Goal: Task Accomplishment & Management: Complete application form

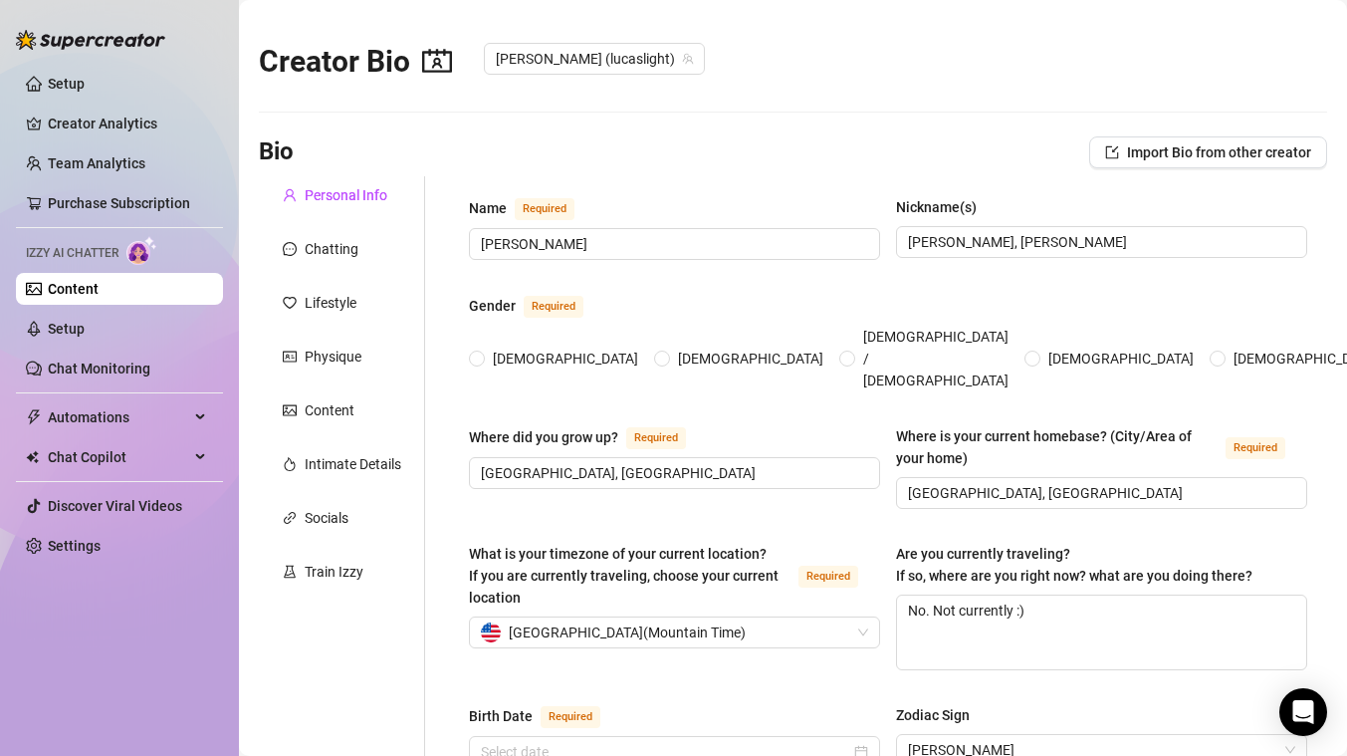
type input "[PERSON_NAME]"
type input "[PERSON_NAME], [PERSON_NAME]"
type input "[GEOGRAPHIC_DATA], [GEOGRAPHIC_DATA]"
type textarea "No. Not currently :)"
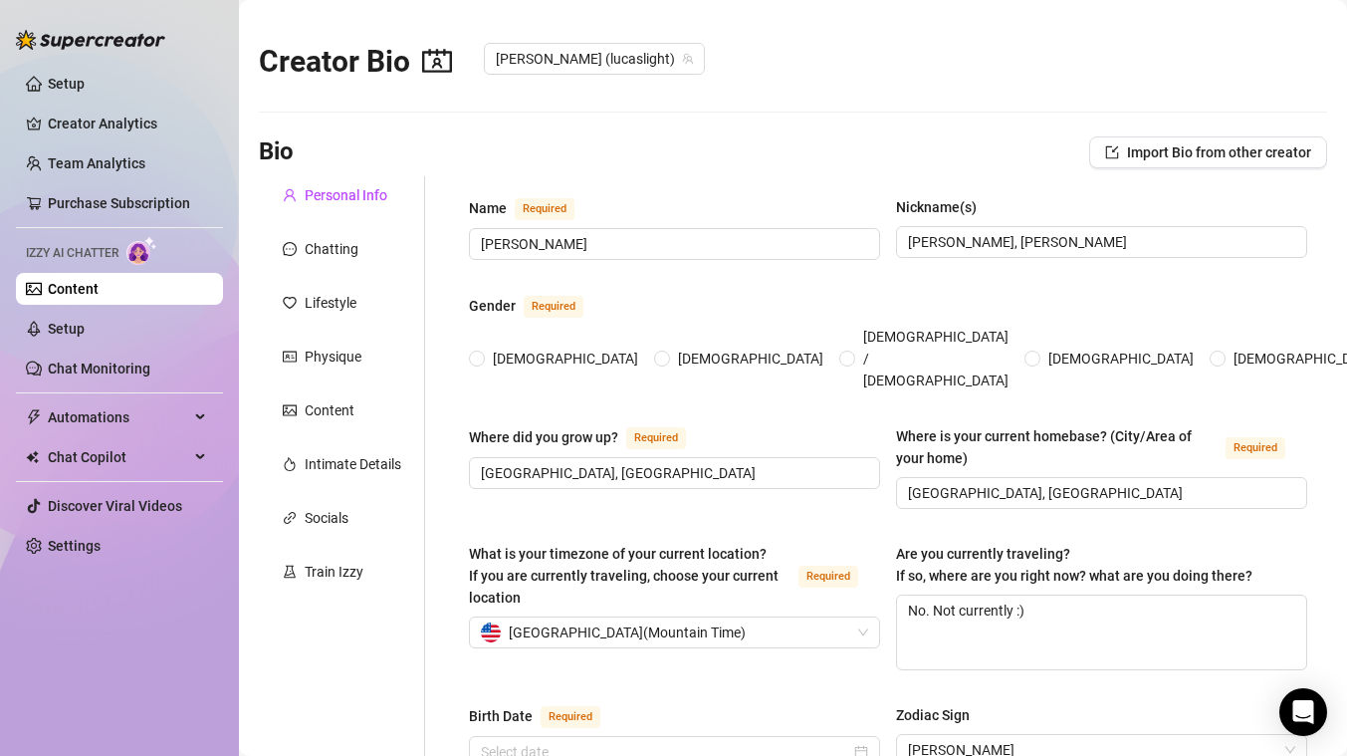
type input "[DEMOGRAPHIC_DATA]"
type input "Single"
type input "5"
type input "0"
type input "no"
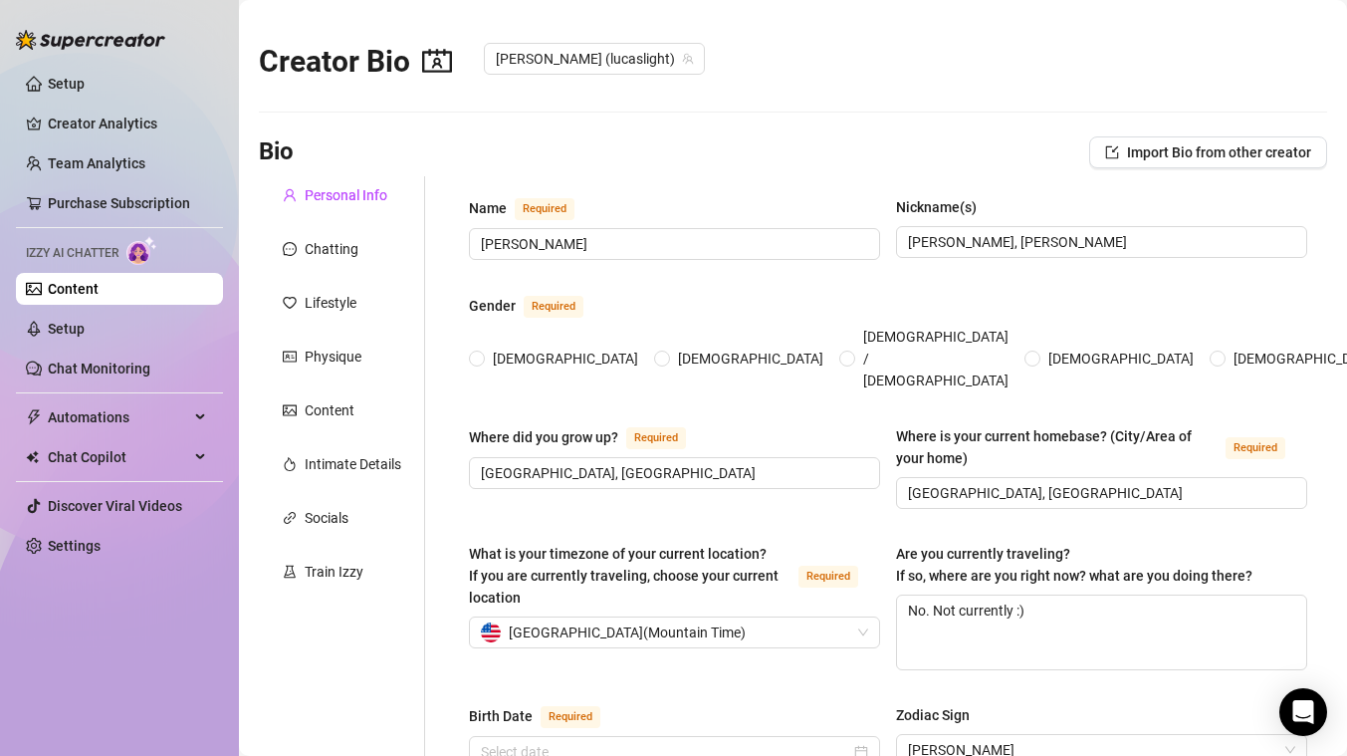
type input "Onlyfans mainly but i also serve"
type input "server"
type input "some college, still in it :)"
type input "none, im pretty spiritual though !"
type textarea "to become a film maker. I want to create films and art that affects people on a…"
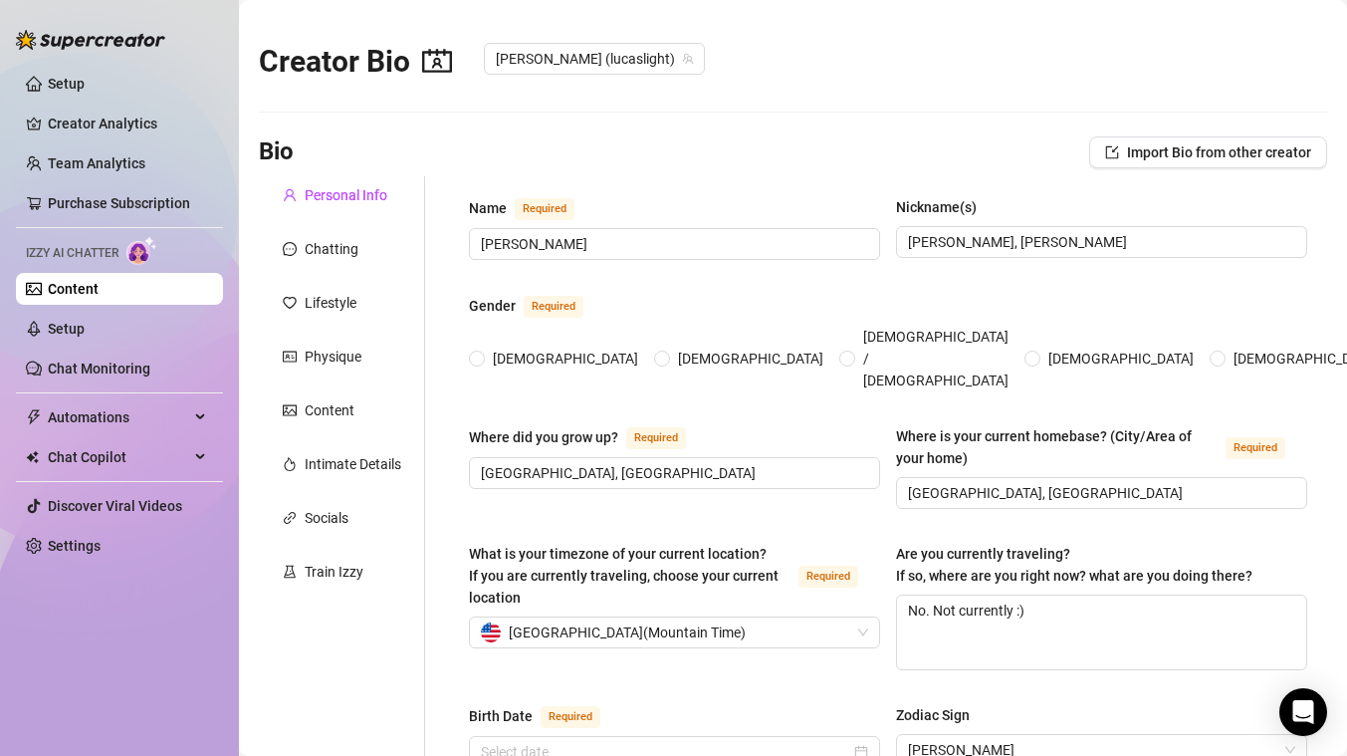
type textarea "one time i got kicked out a school camp for sneaking out and cramming 15 other …"
type textarea "i really love filmmaking but like in the traditonal sense, not only porn haha. …"
radio input "true"
type input "[DATE]"
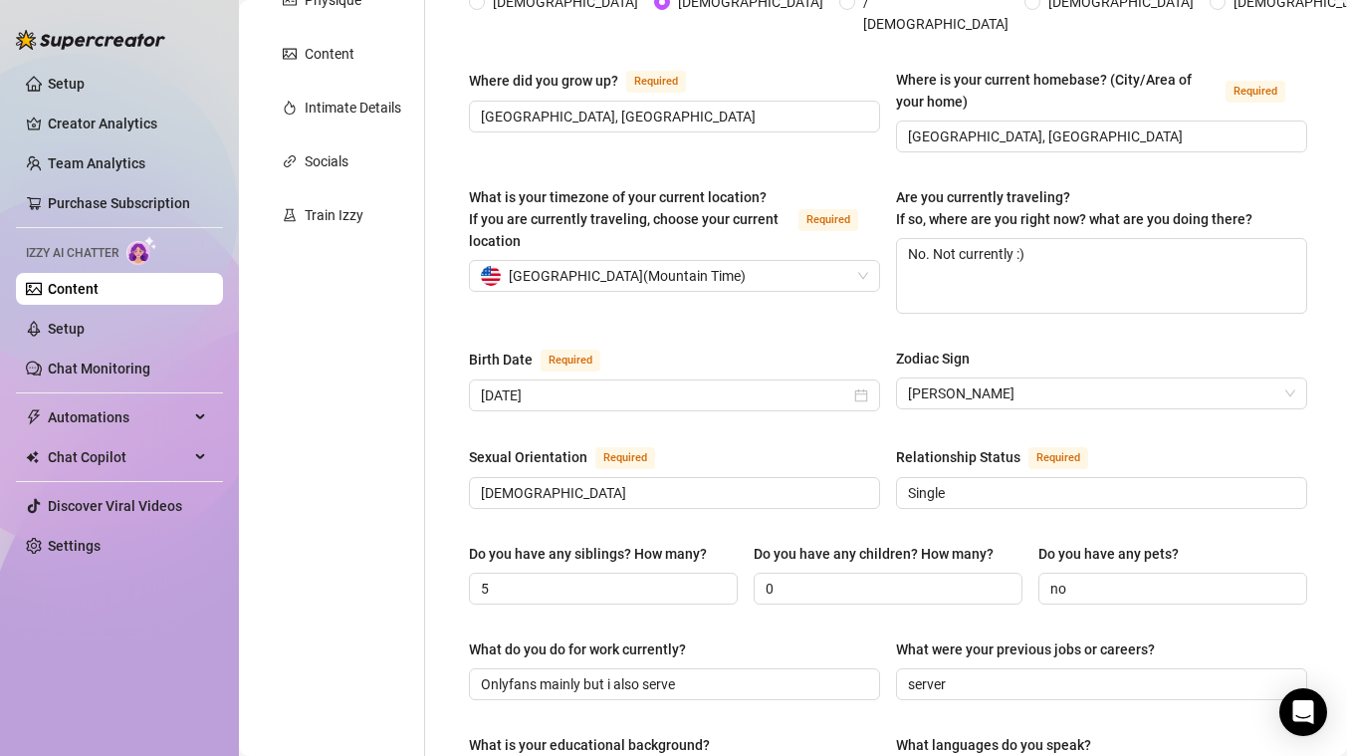
scroll to position [35, 0]
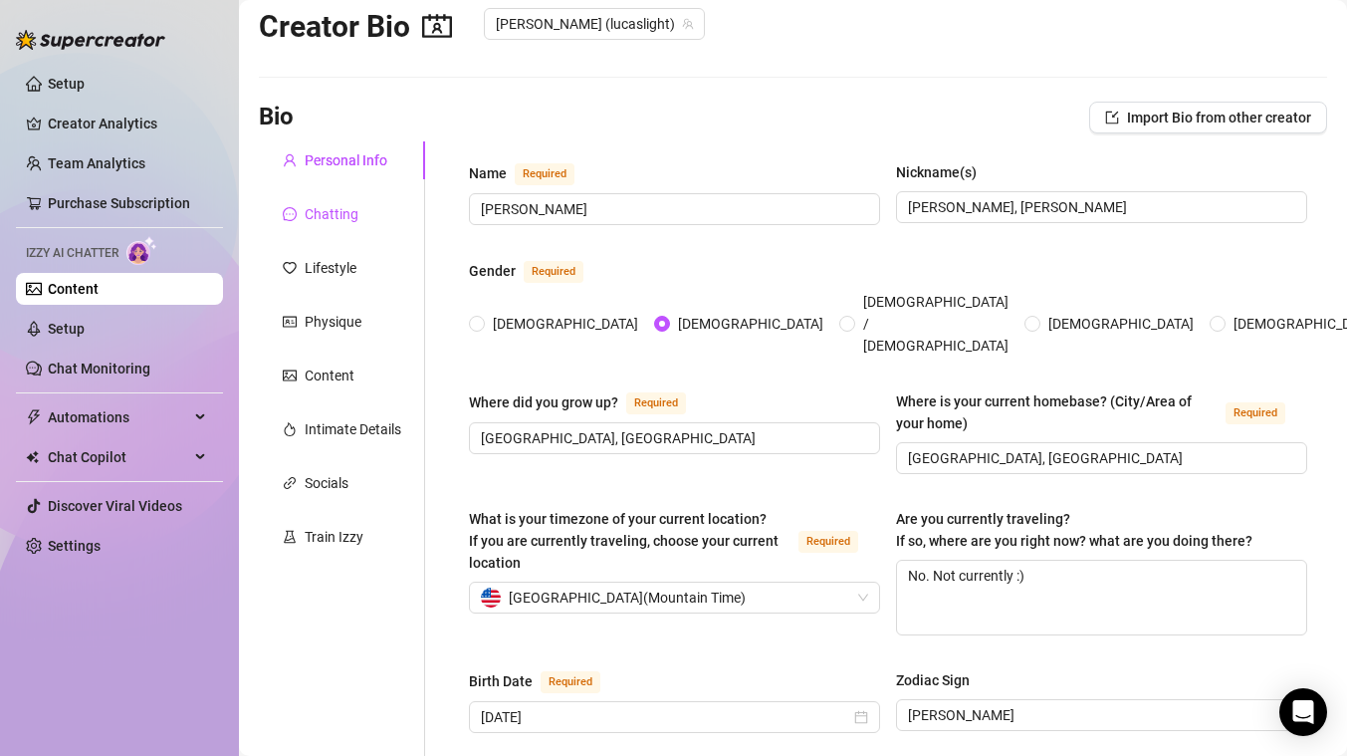
click at [305, 211] on div "Chatting" at bounding box center [332, 214] width 54 height 22
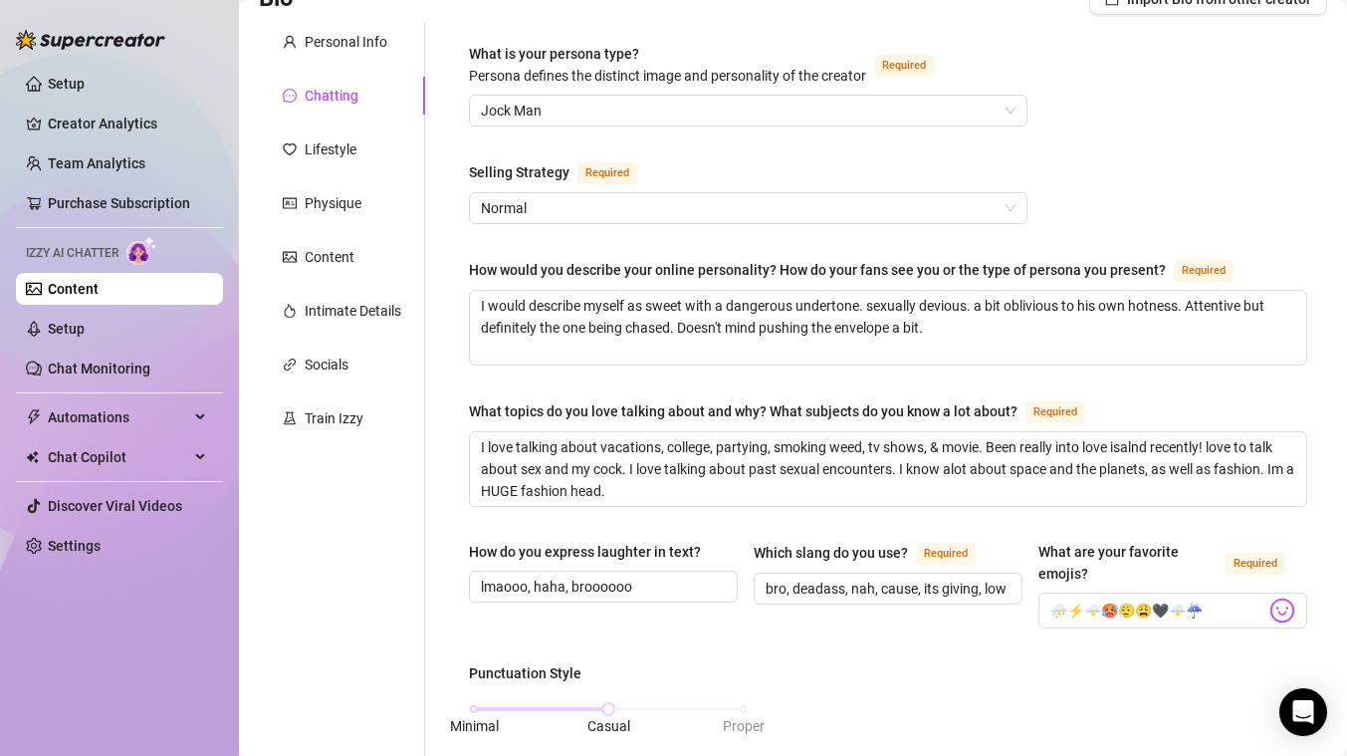
scroll to position [161, 0]
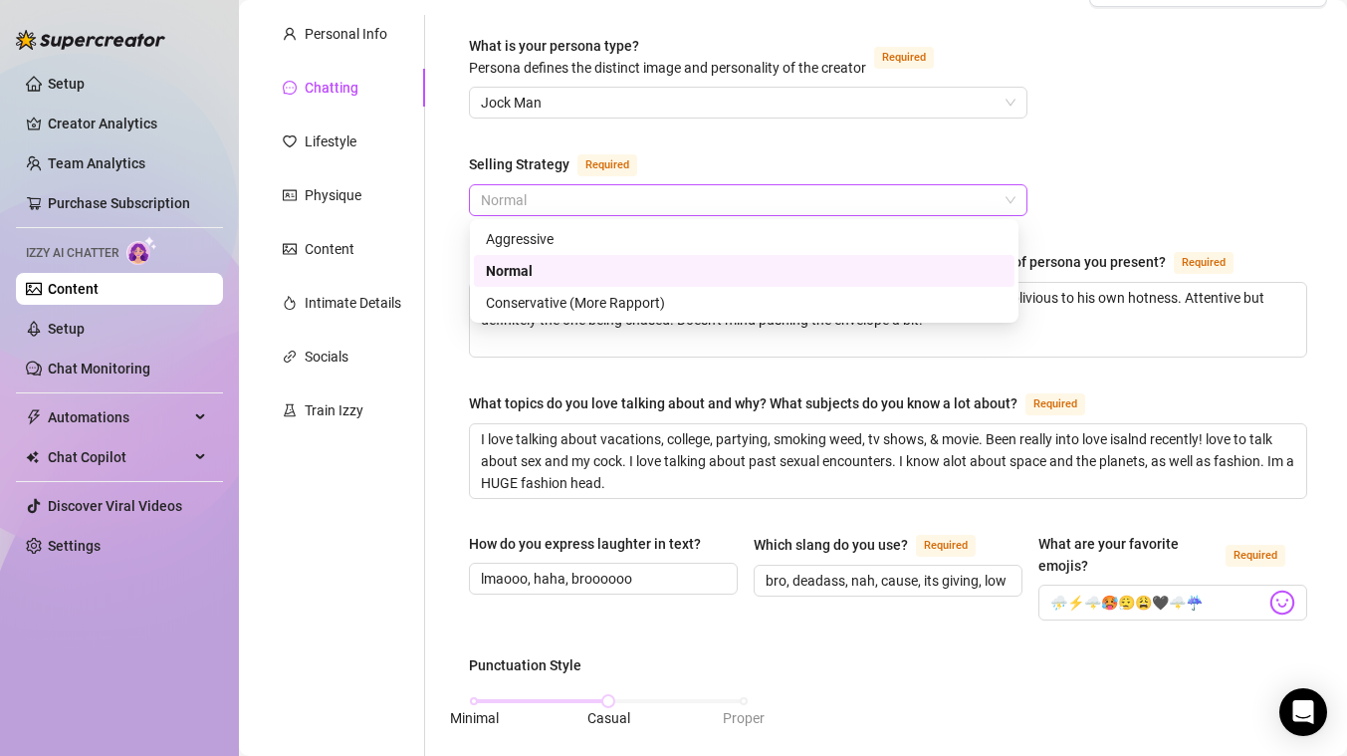
click at [615, 200] on span "Normal" at bounding box center [748, 200] width 535 height 30
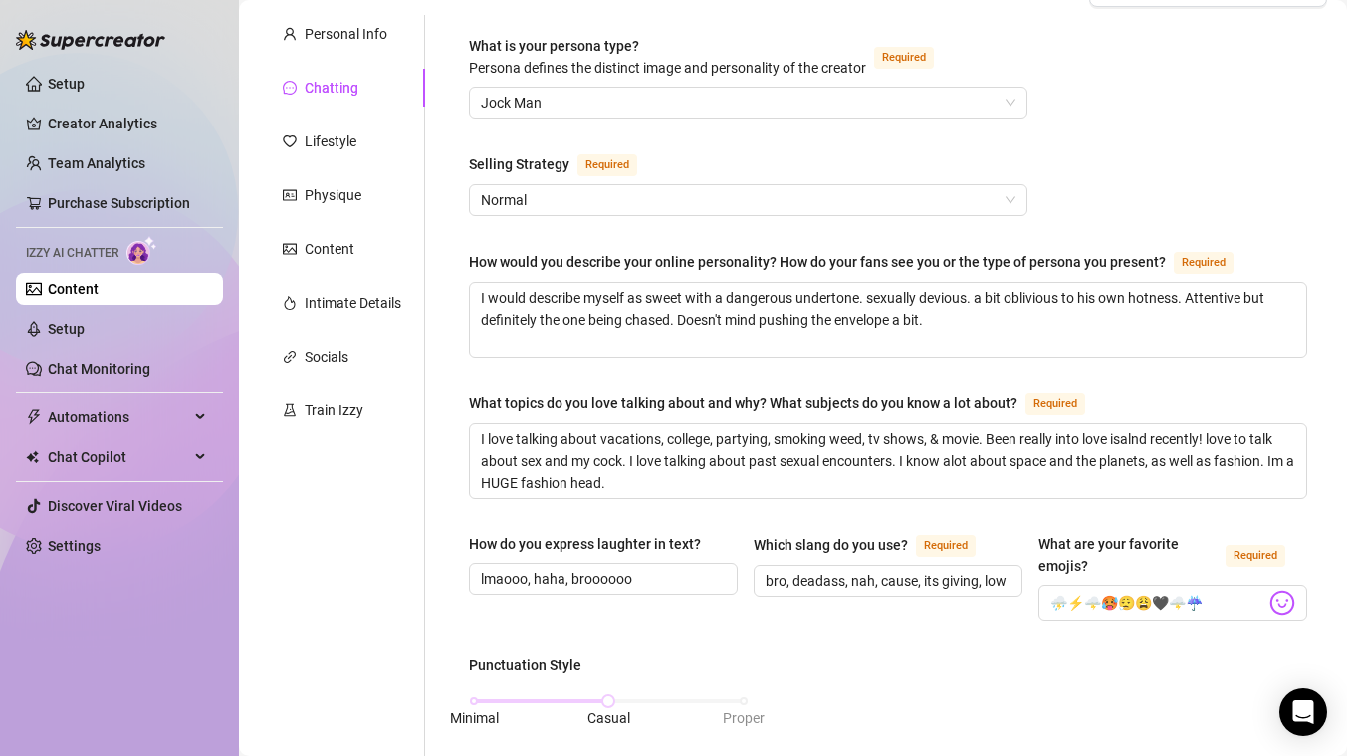
click at [590, 372] on div "What is your persona type? [PERSON_NAME] defines the distinct image and persona…" at bounding box center [888, 769] width 838 height 1468
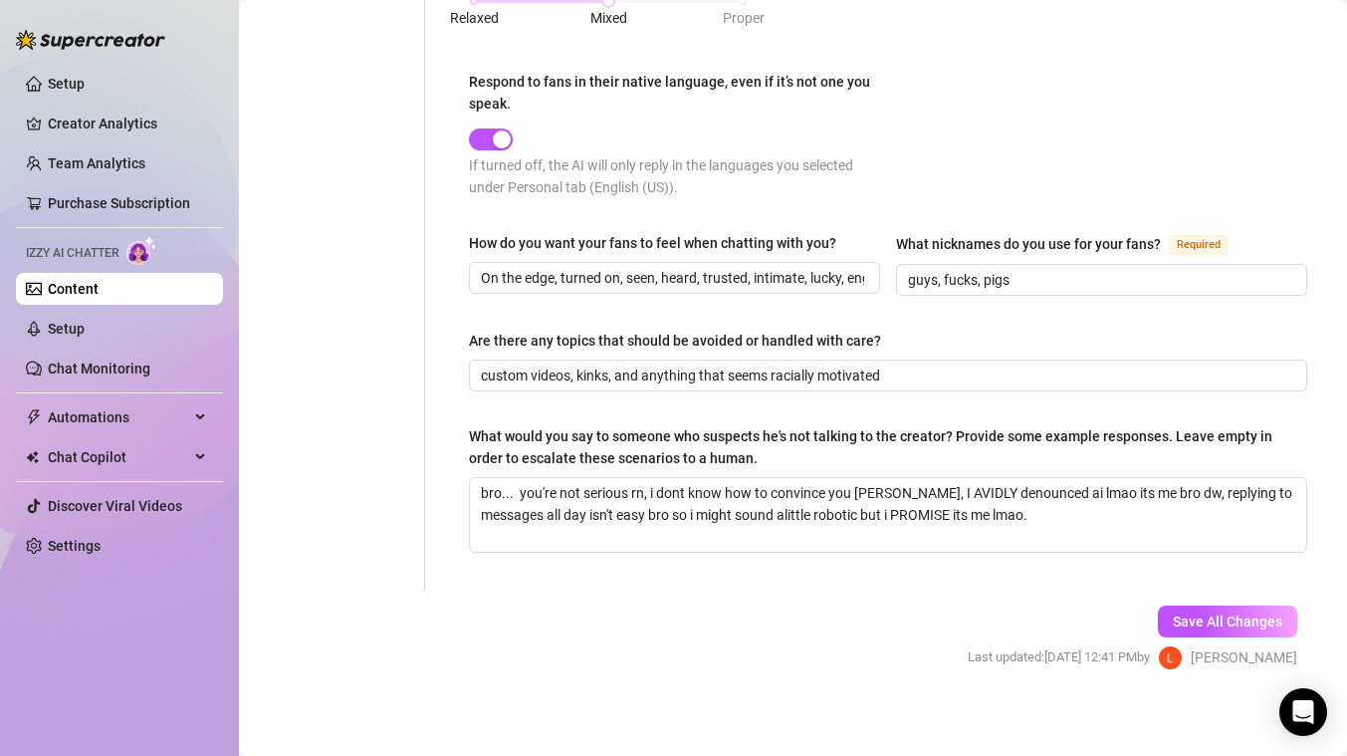
scroll to position [1099, 0]
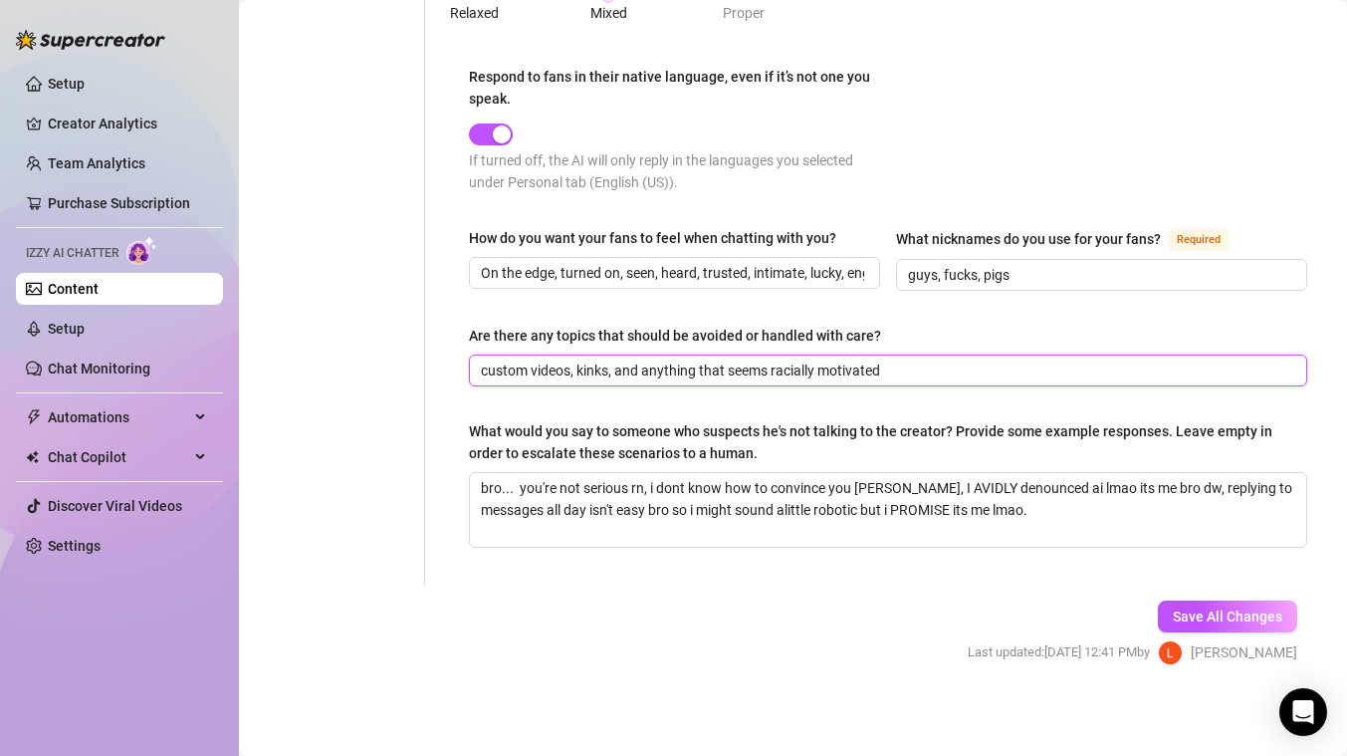
click at [902, 364] on input "custom videos, kinks, and anything that seems racially motivated" at bounding box center [886, 370] width 810 height 22
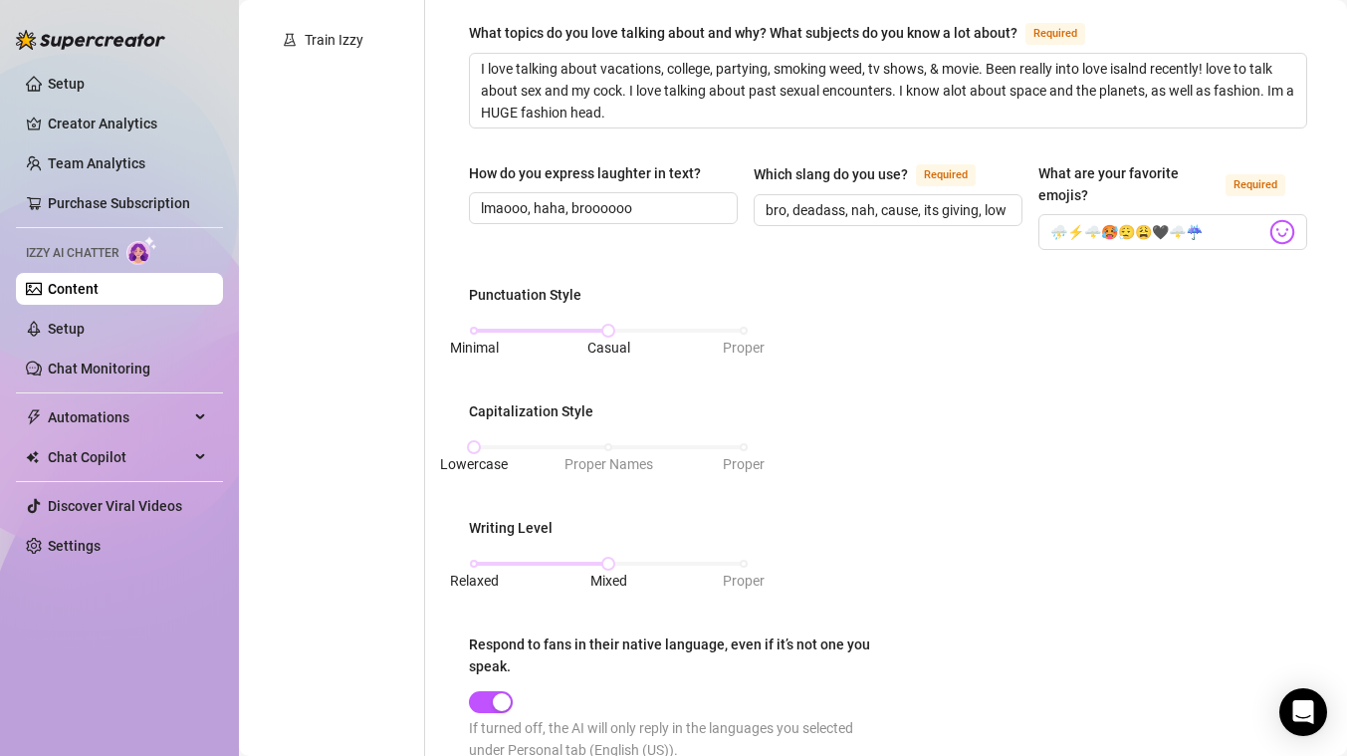
scroll to position [516, 0]
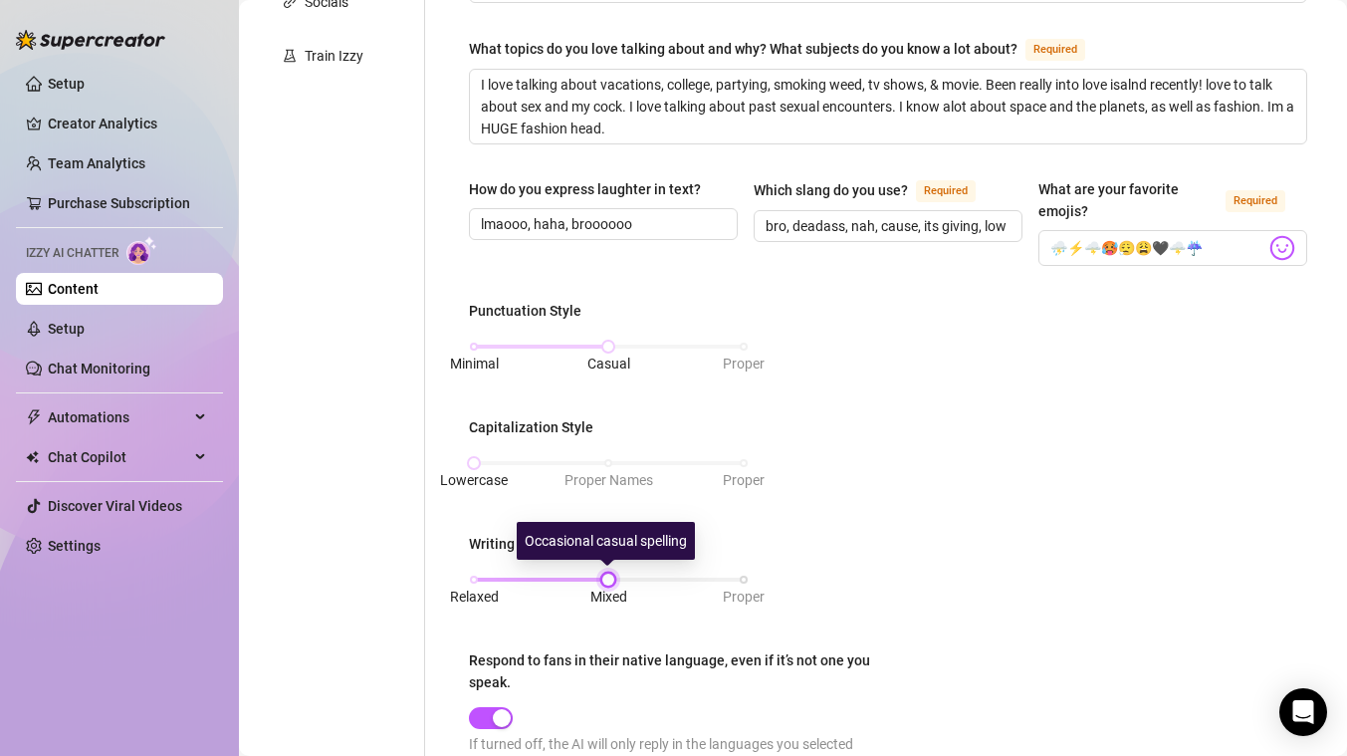
type input "custom videos, kinks, and anything that seems racially motivated "interracial""
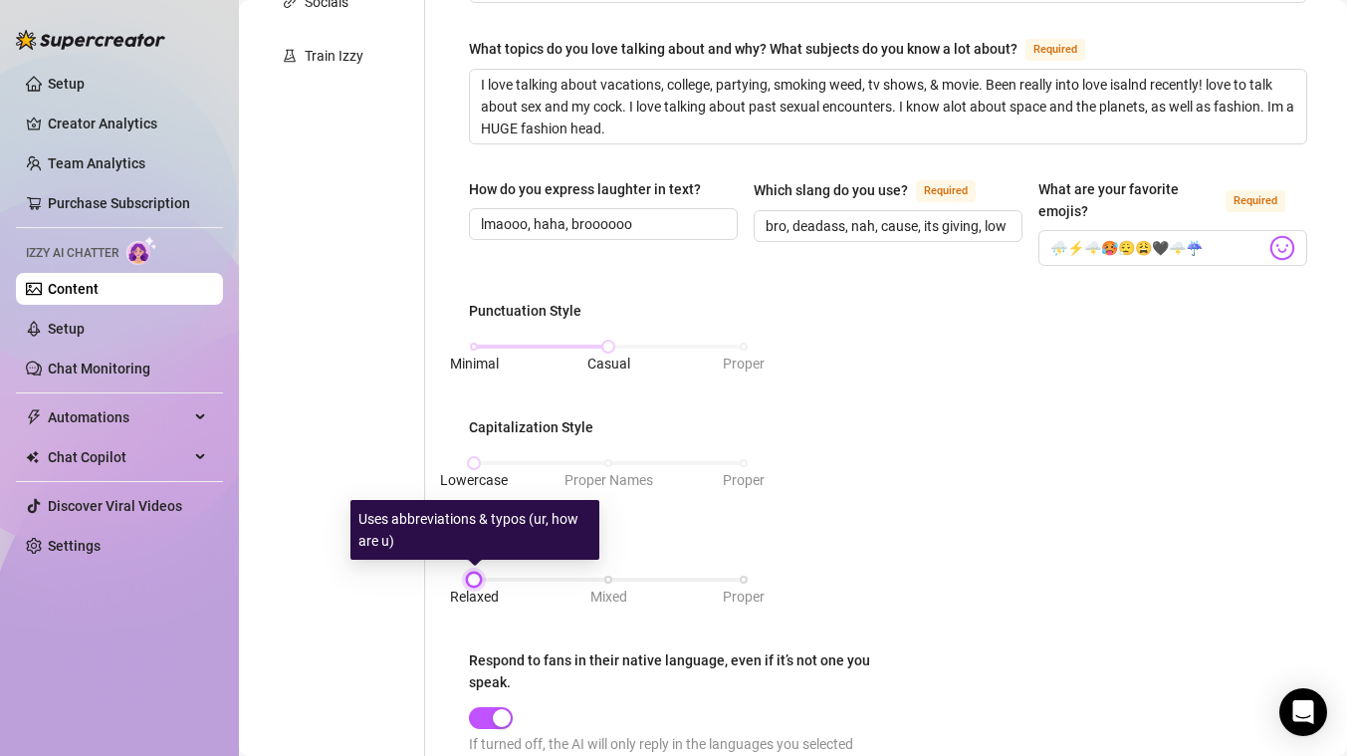
drag, startPoint x: 608, startPoint y: 578, endPoint x: 497, endPoint y: 579, distance: 111.5
click at [497, 579] on div "Relaxed Mixed Proper" at bounding box center [609, 579] width 270 height 12
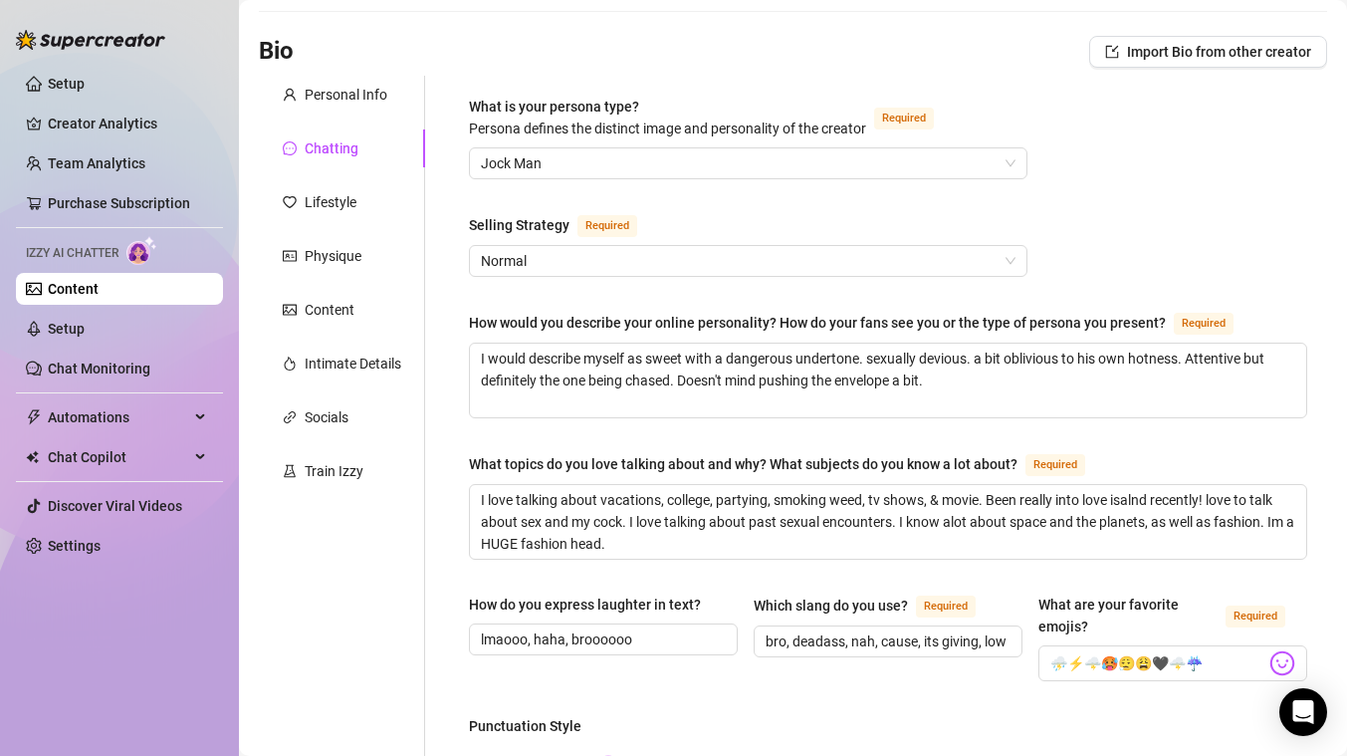
scroll to position [100, 0]
click at [363, 308] on div "Content" at bounding box center [342, 311] width 166 height 38
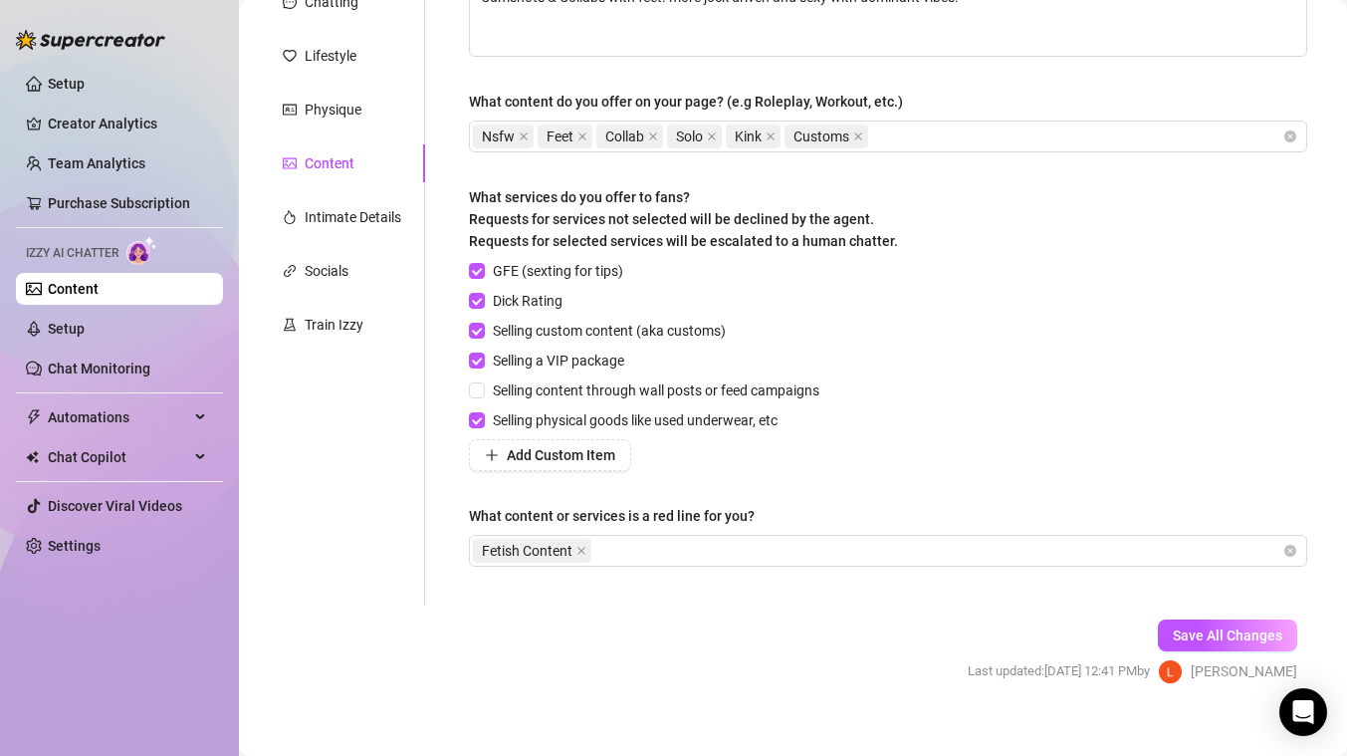
scroll to position [269, 0]
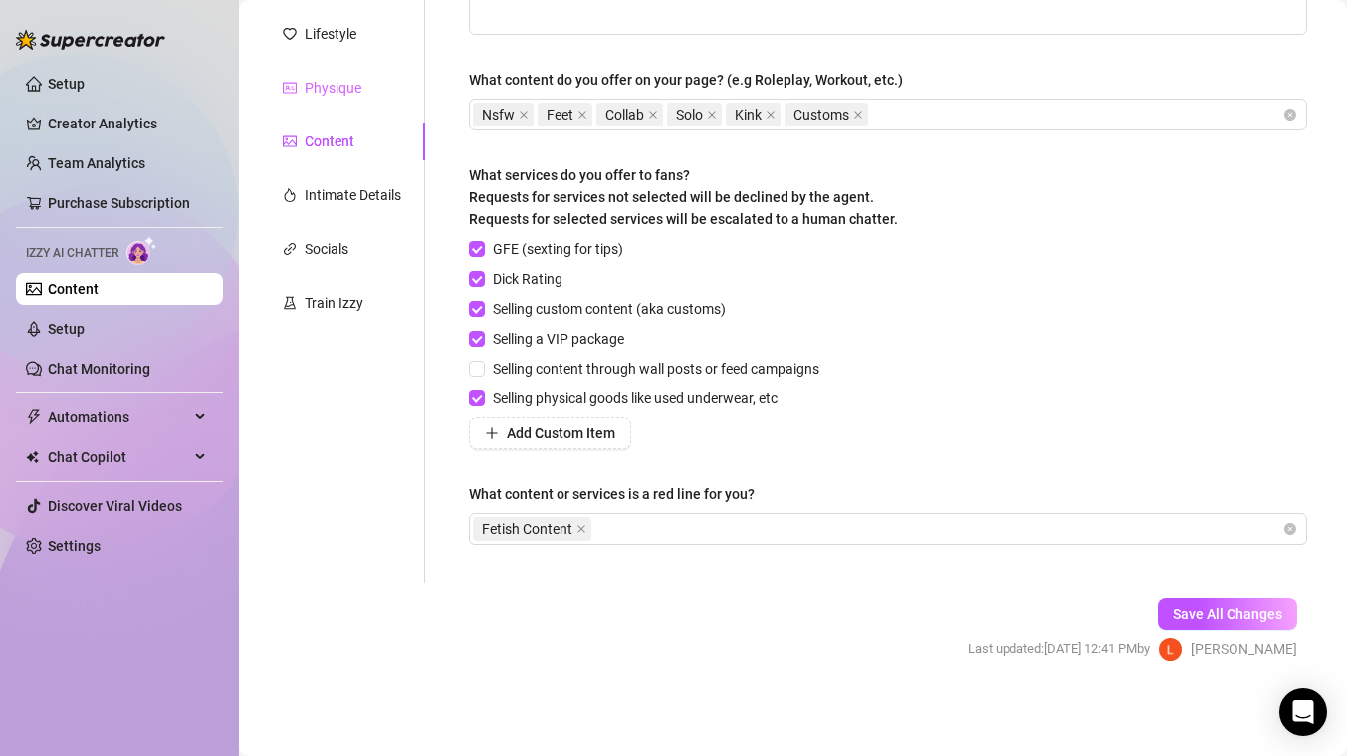
click at [374, 86] on div "Physique" at bounding box center [342, 88] width 166 height 38
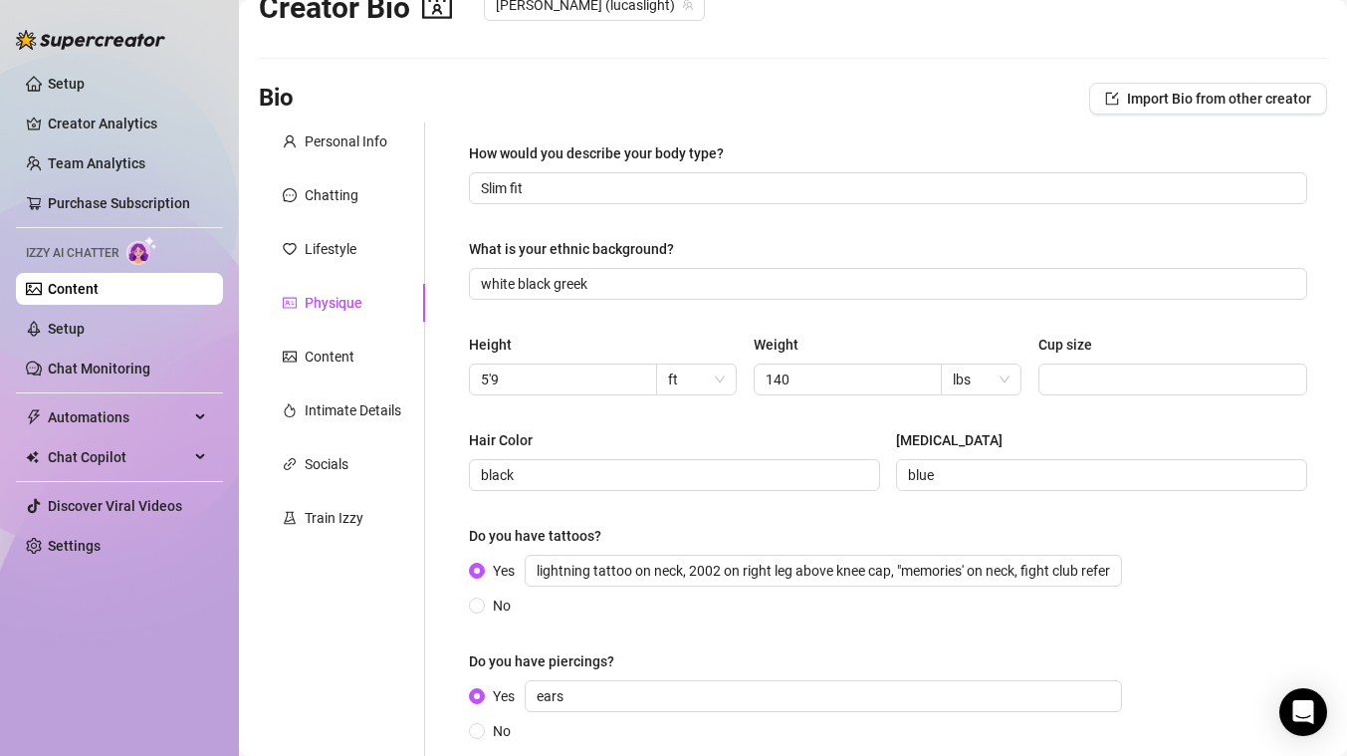
scroll to position [48, 0]
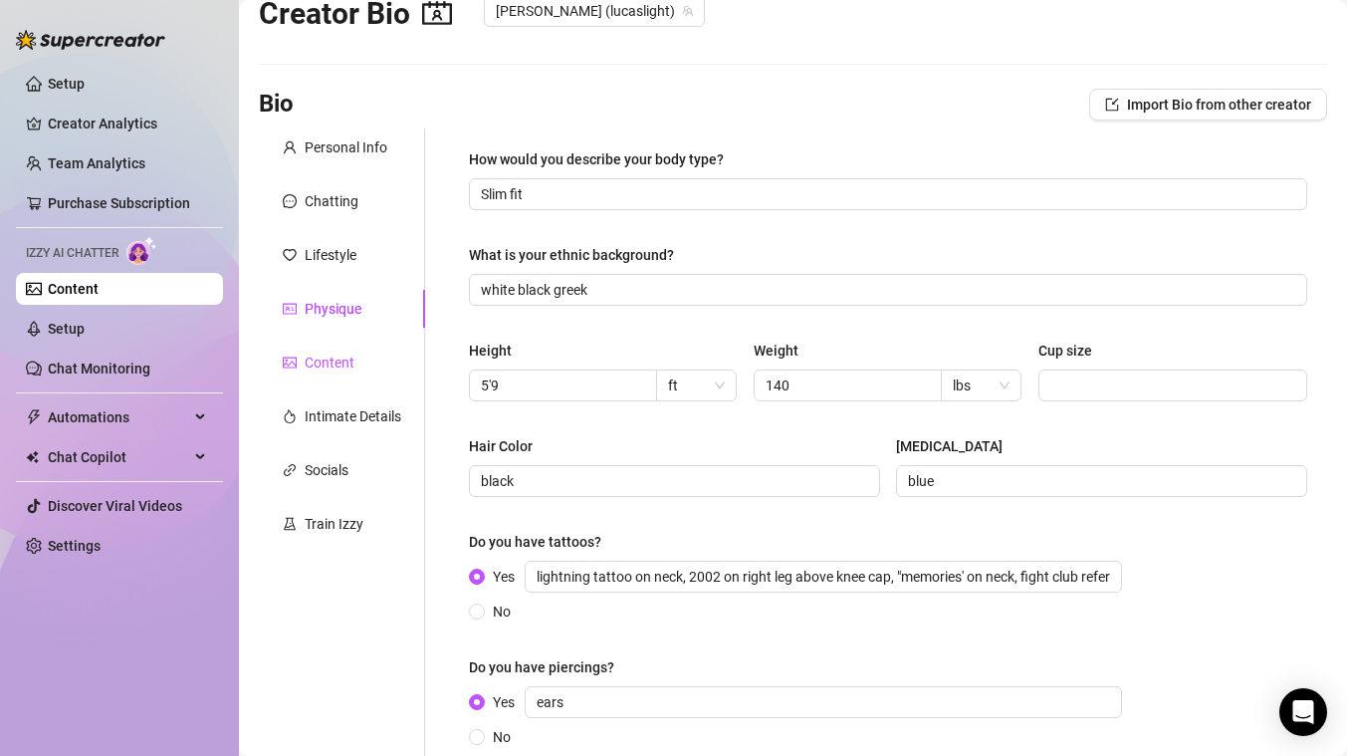
click at [292, 351] on div at bounding box center [290, 362] width 14 height 22
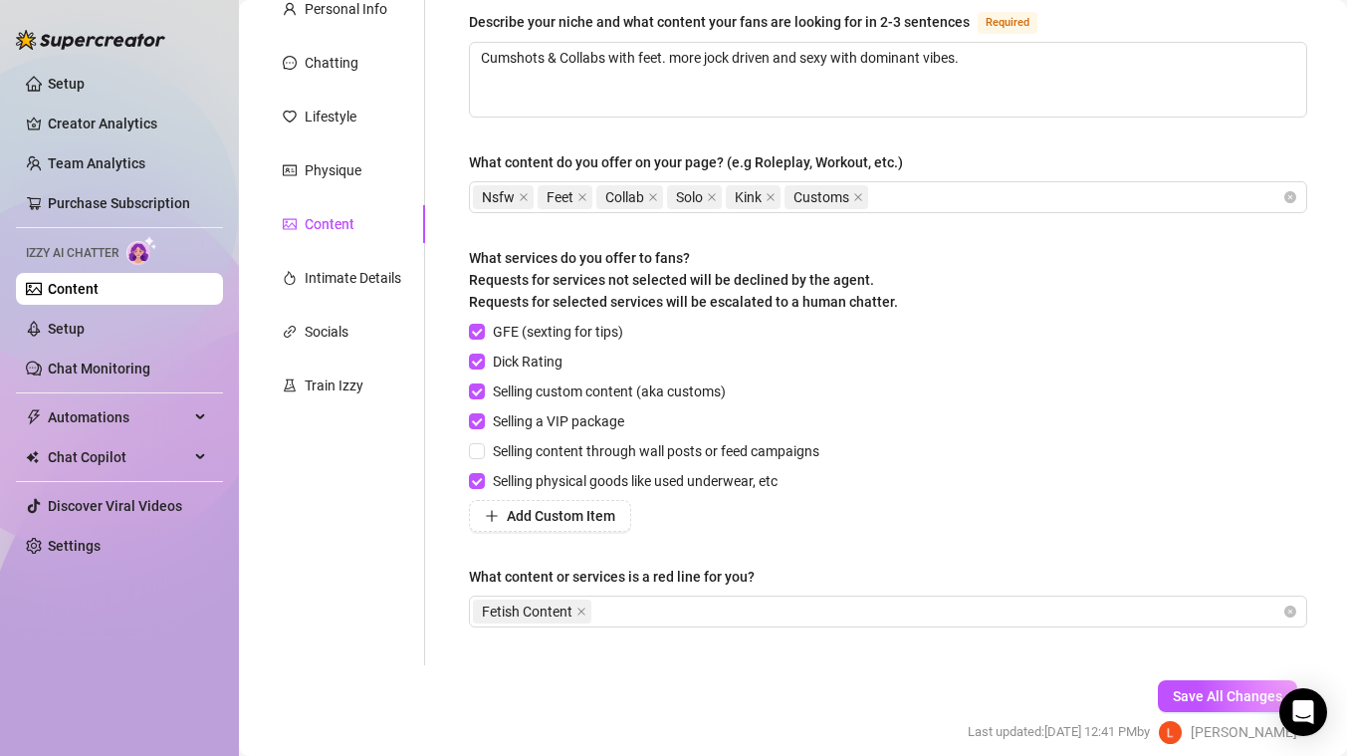
scroll to position [269, 0]
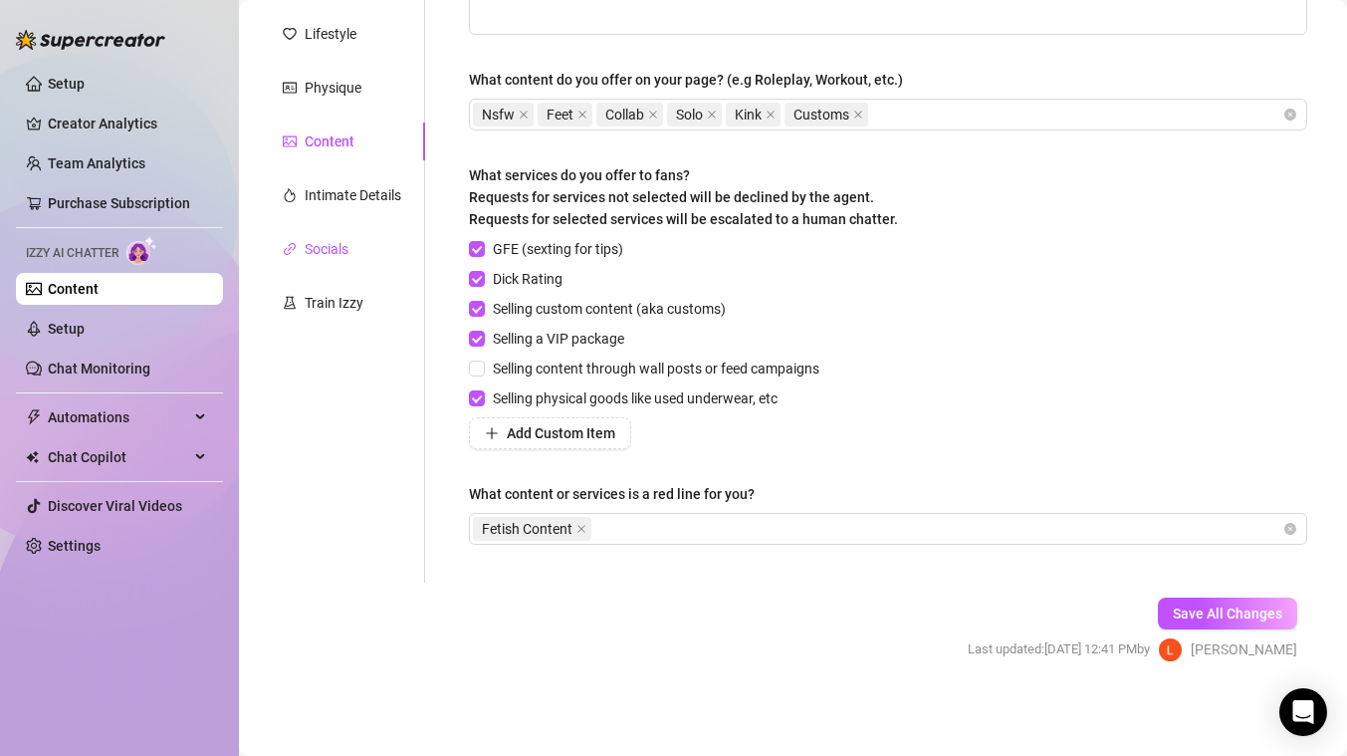
click at [347, 251] on div "Socials" at bounding box center [327, 249] width 44 height 22
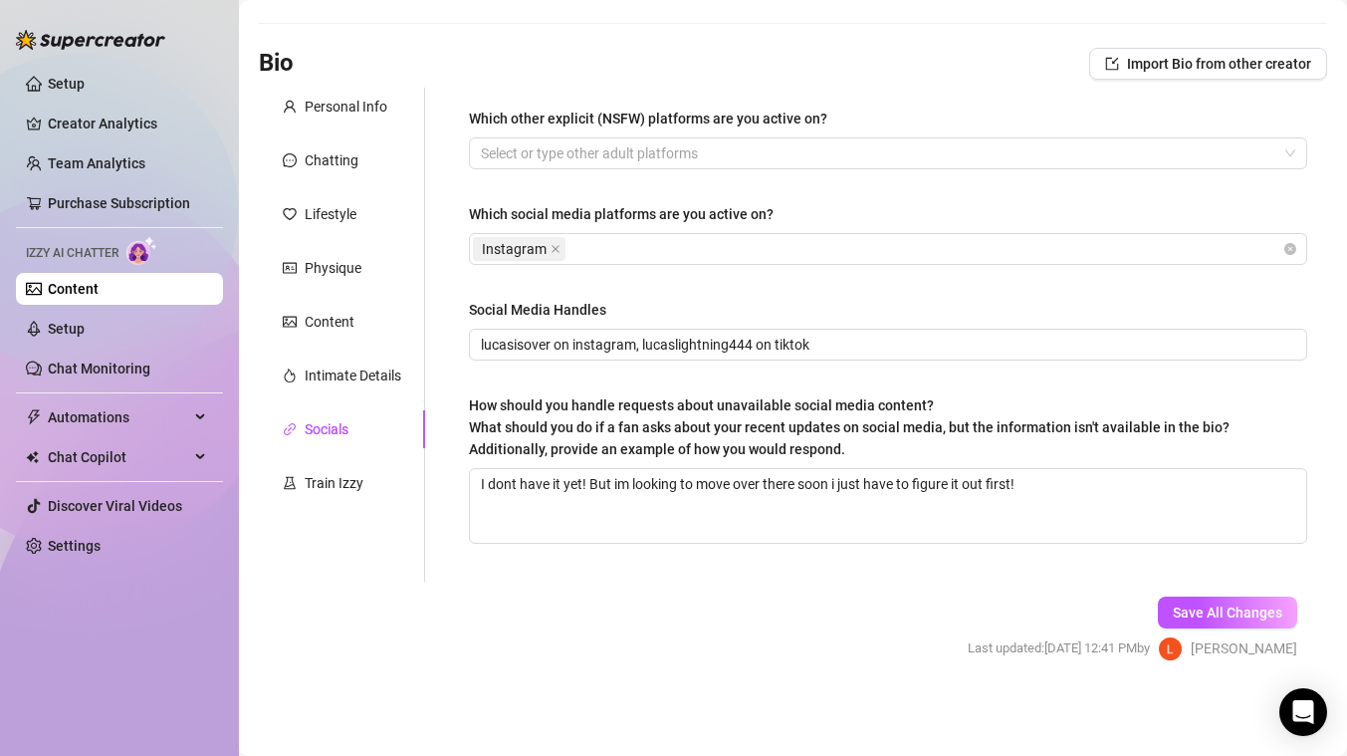
scroll to position [89, 0]
click at [304, 362] on div "Intimate Details" at bounding box center [342, 375] width 166 height 38
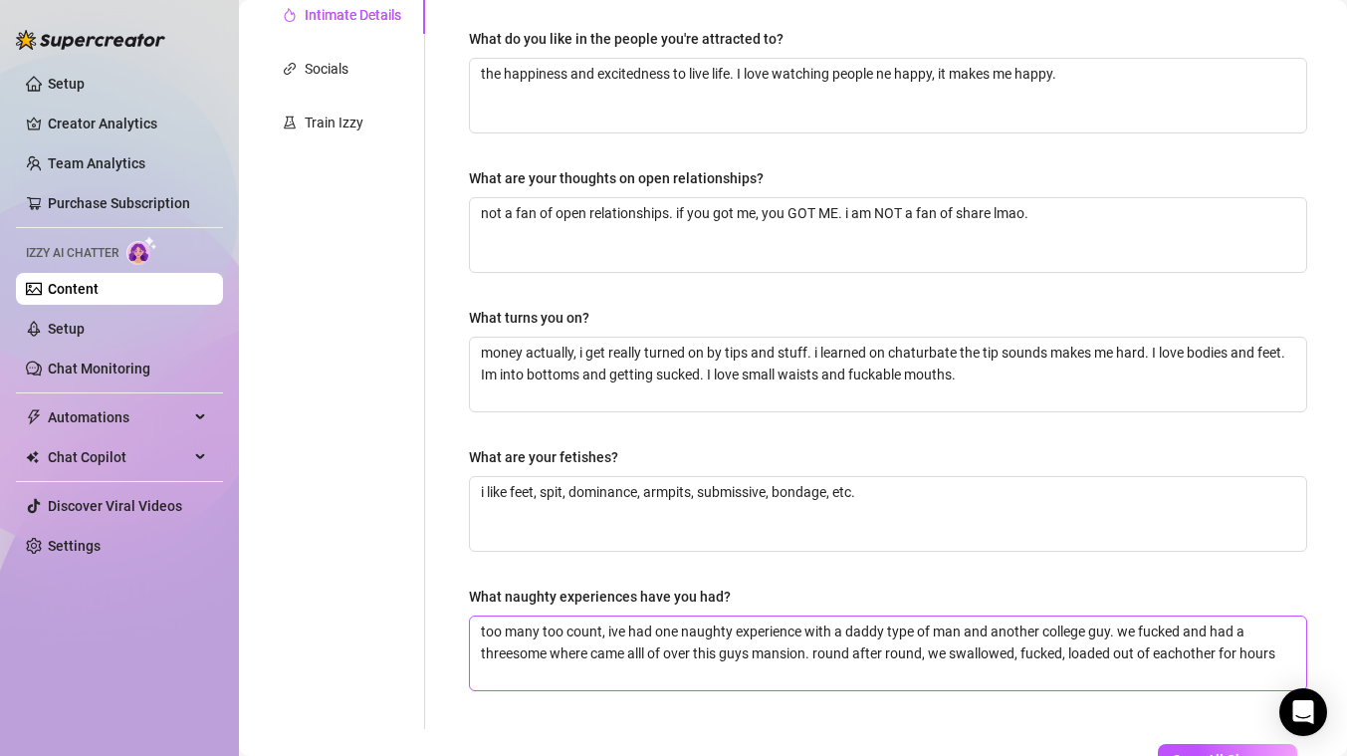
scroll to position [0, 0]
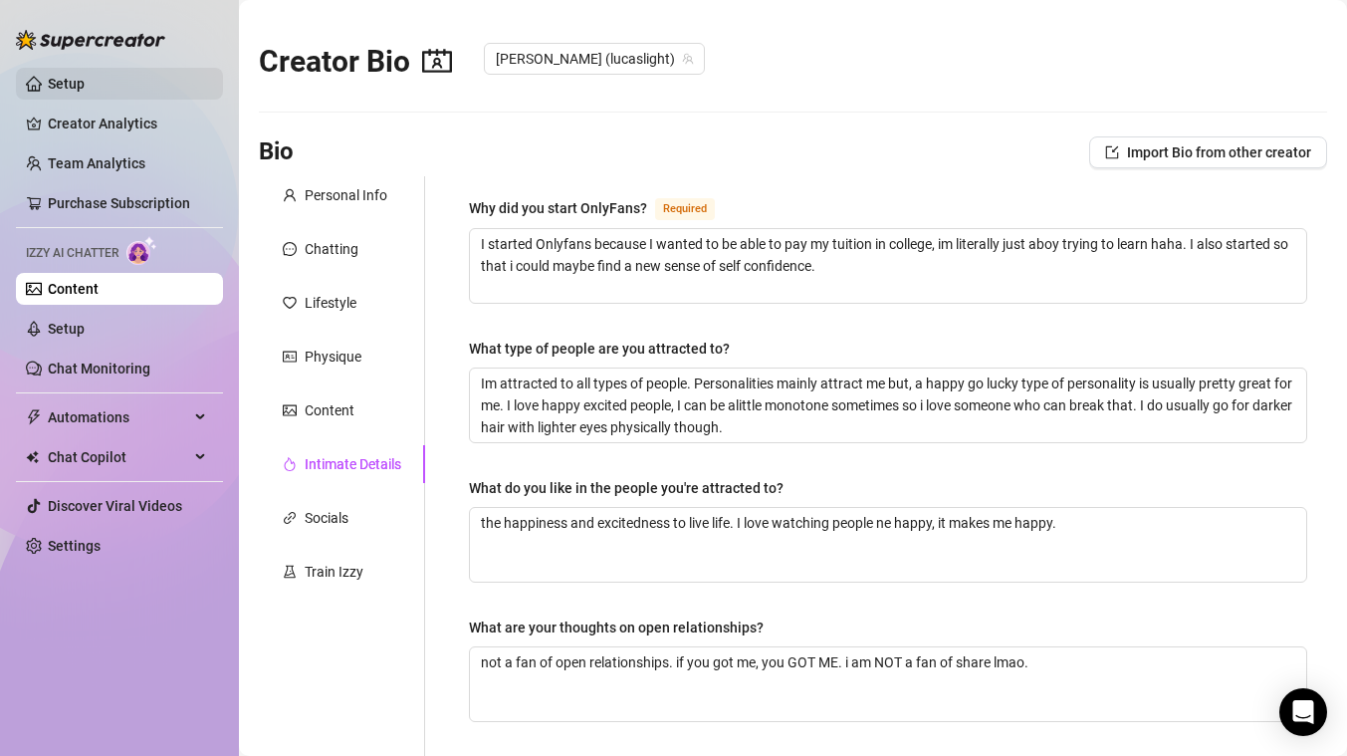
click at [66, 76] on link "Setup" at bounding box center [66, 84] width 37 height 16
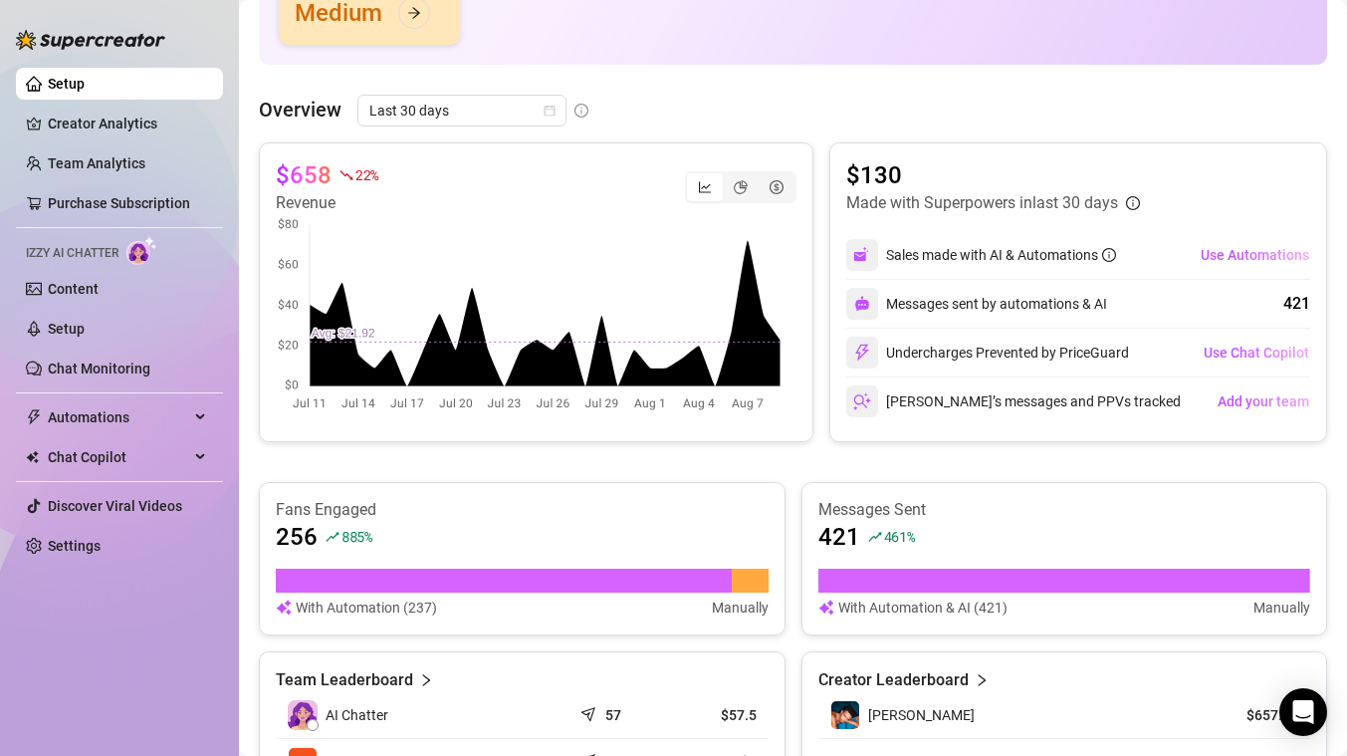
scroll to position [344, 0]
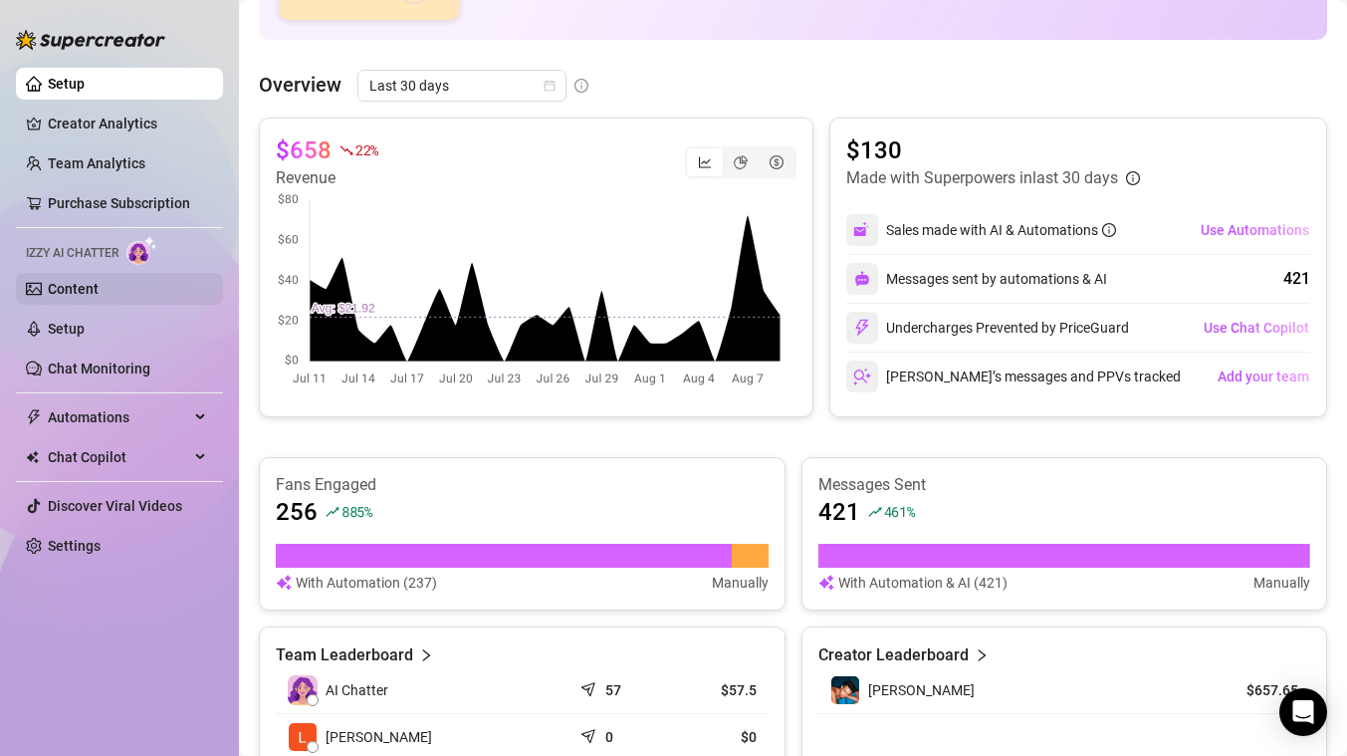
click at [99, 287] on link "Content" at bounding box center [73, 289] width 51 height 16
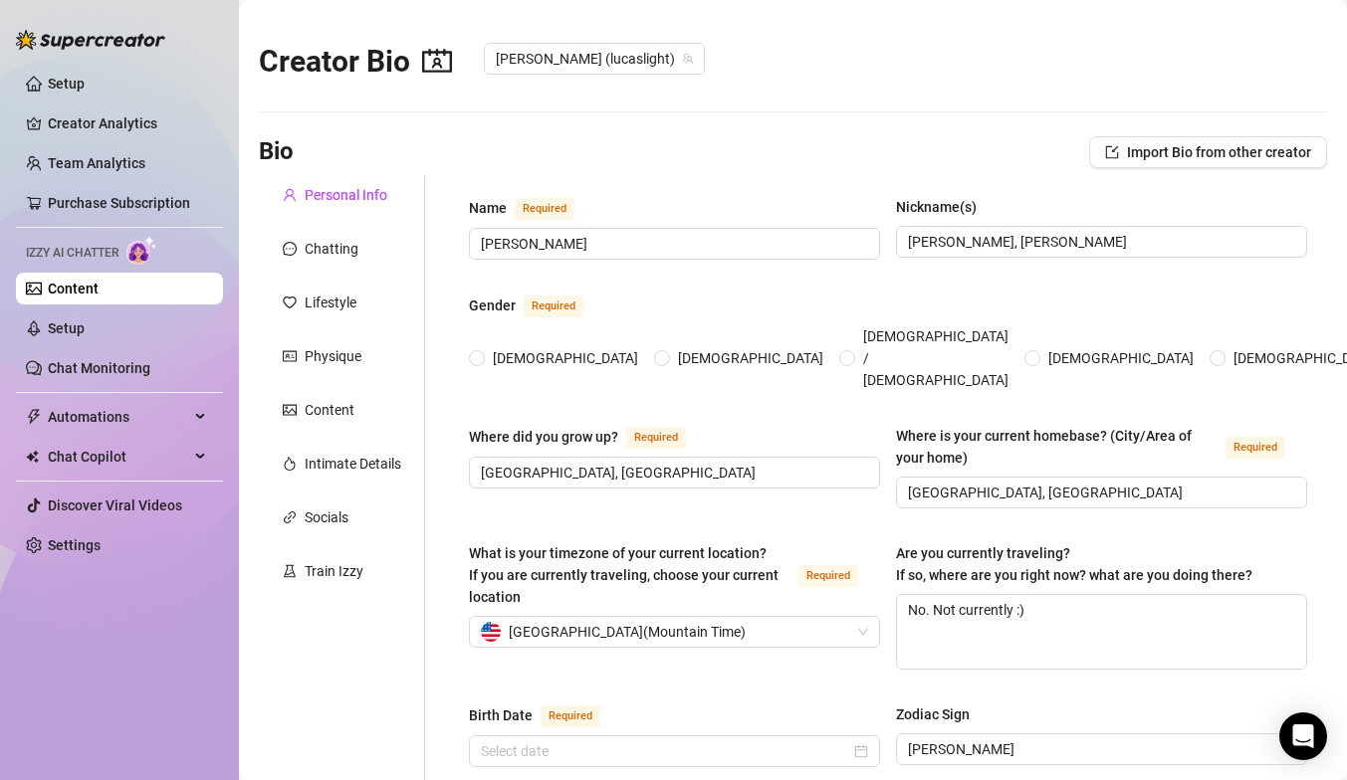
radio input "true"
type input "[DATE]"
click at [354, 474] on div "Intimate Details" at bounding box center [353, 464] width 97 height 22
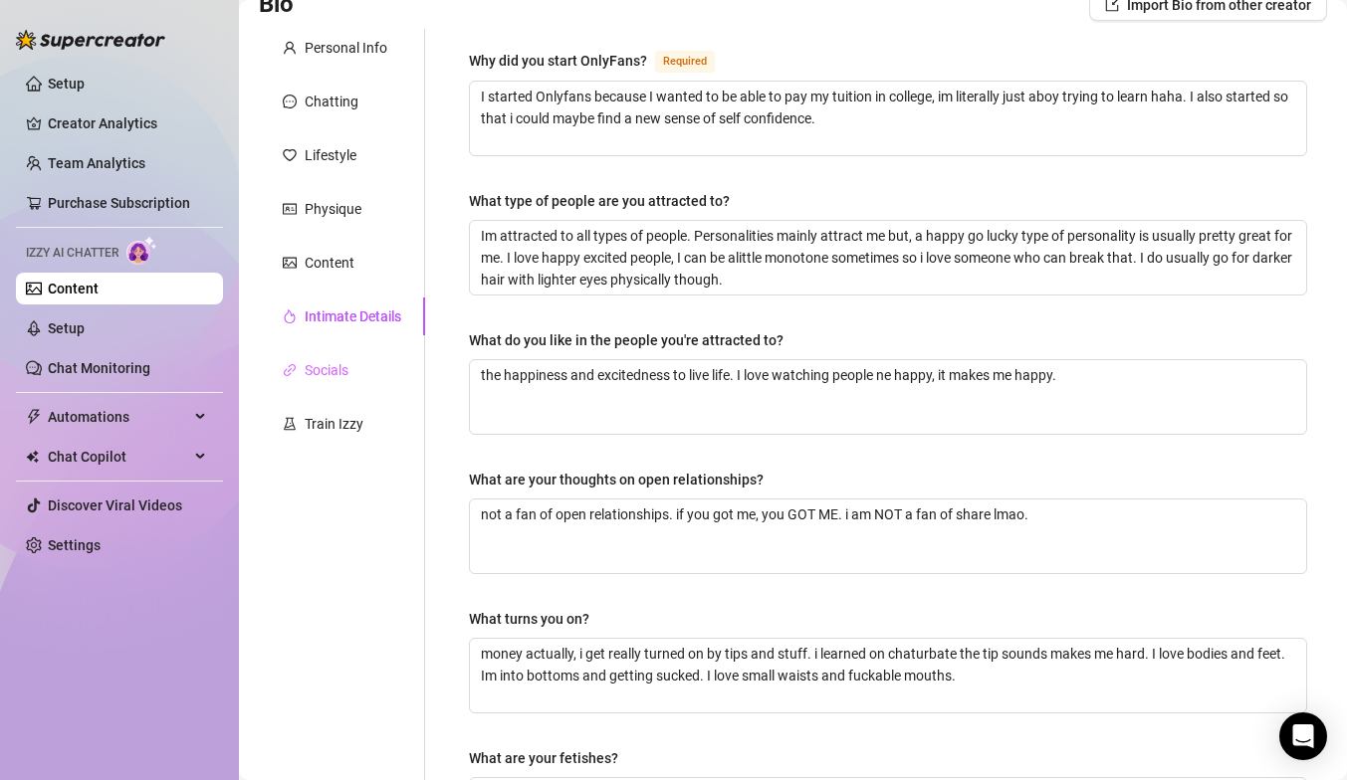
click at [347, 387] on div "Socials" at bounding box center [342, 370] width 166 height 38
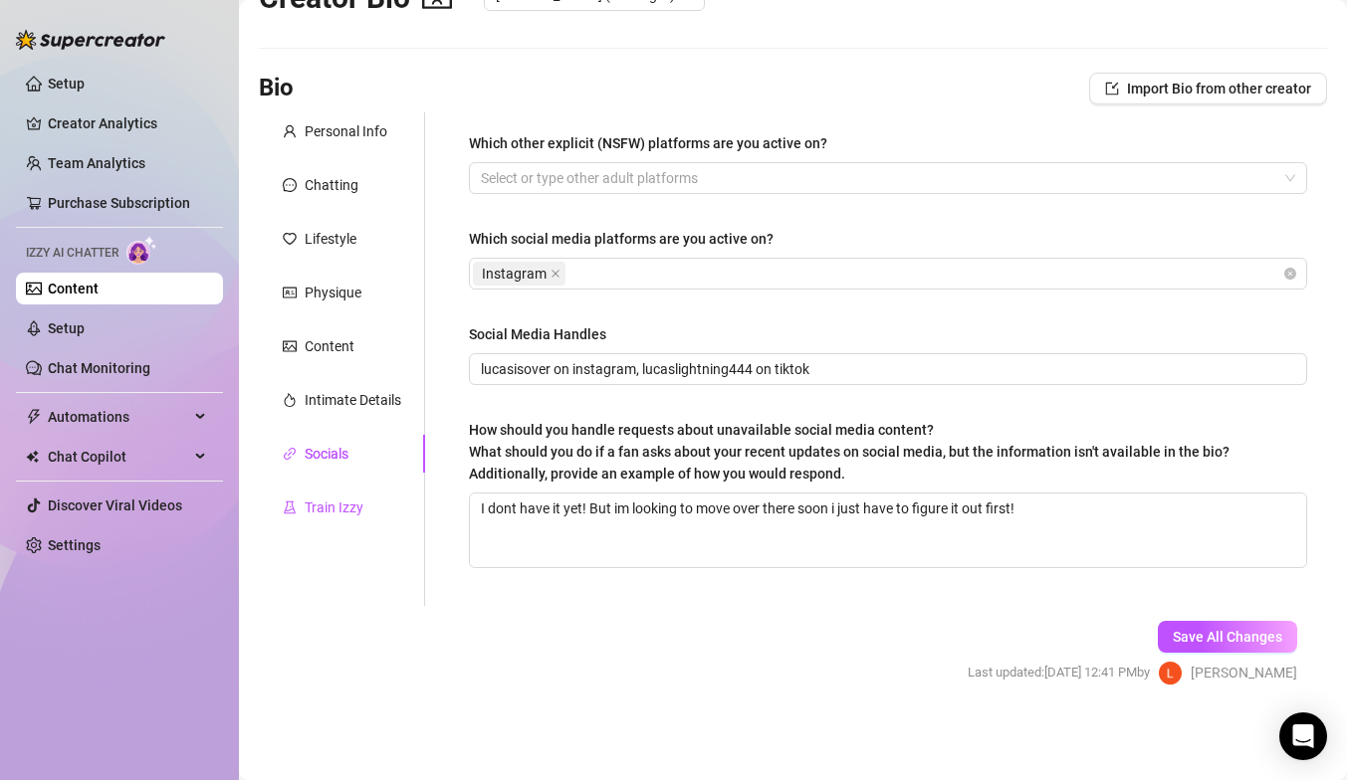
click at [358, 501] on div "Train Izzy" at bounding box center [334, 508] width 59 height 22
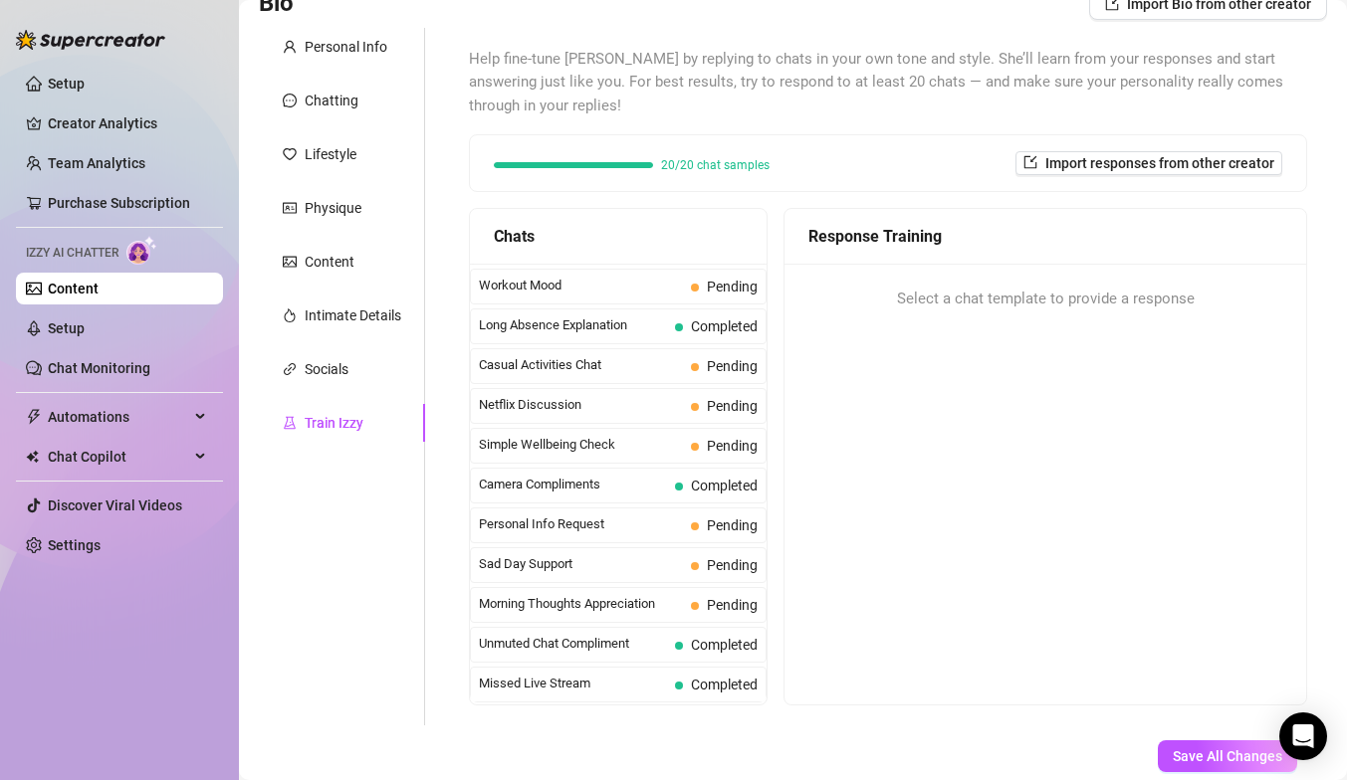
scroll to position [143, 0]
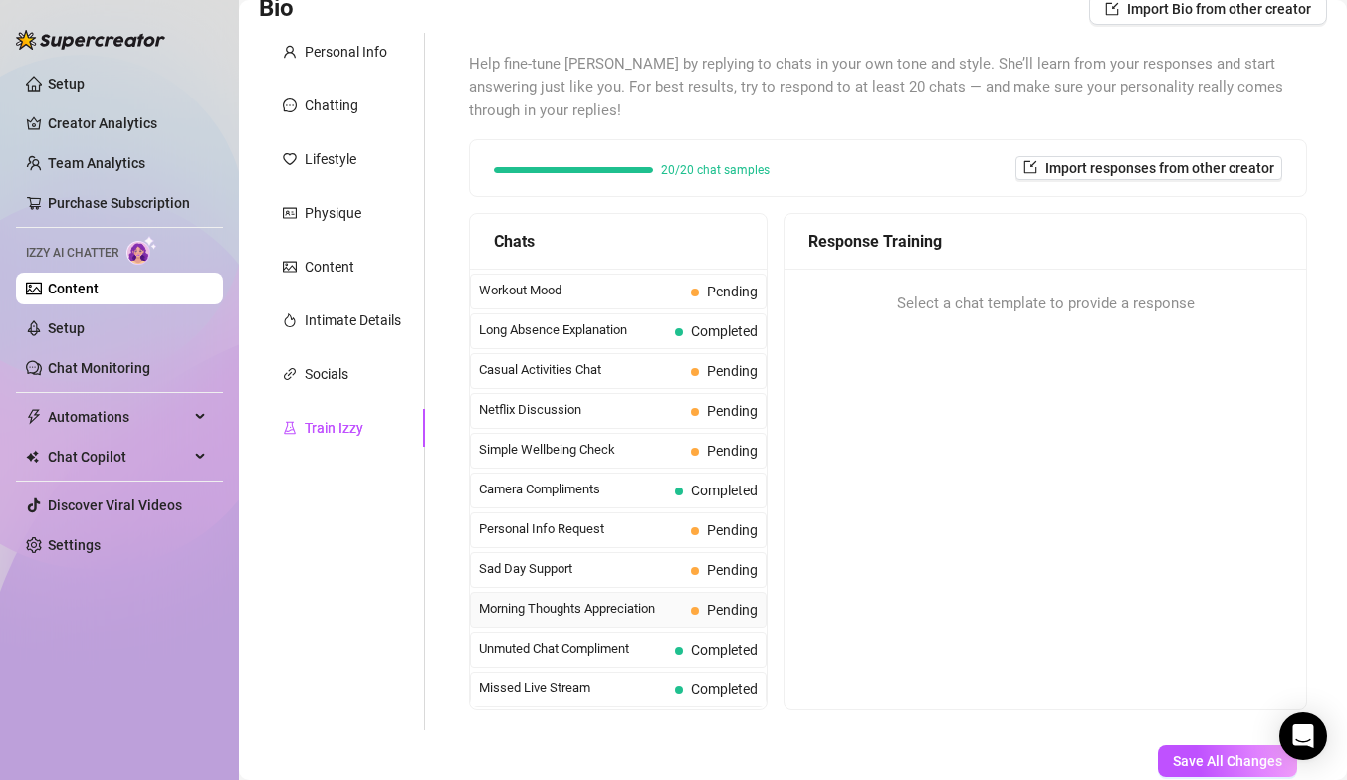
click at [591, 602] on span "Morning Thoughts Appreciation" at bounding box center [581, 609] width 204 height 20
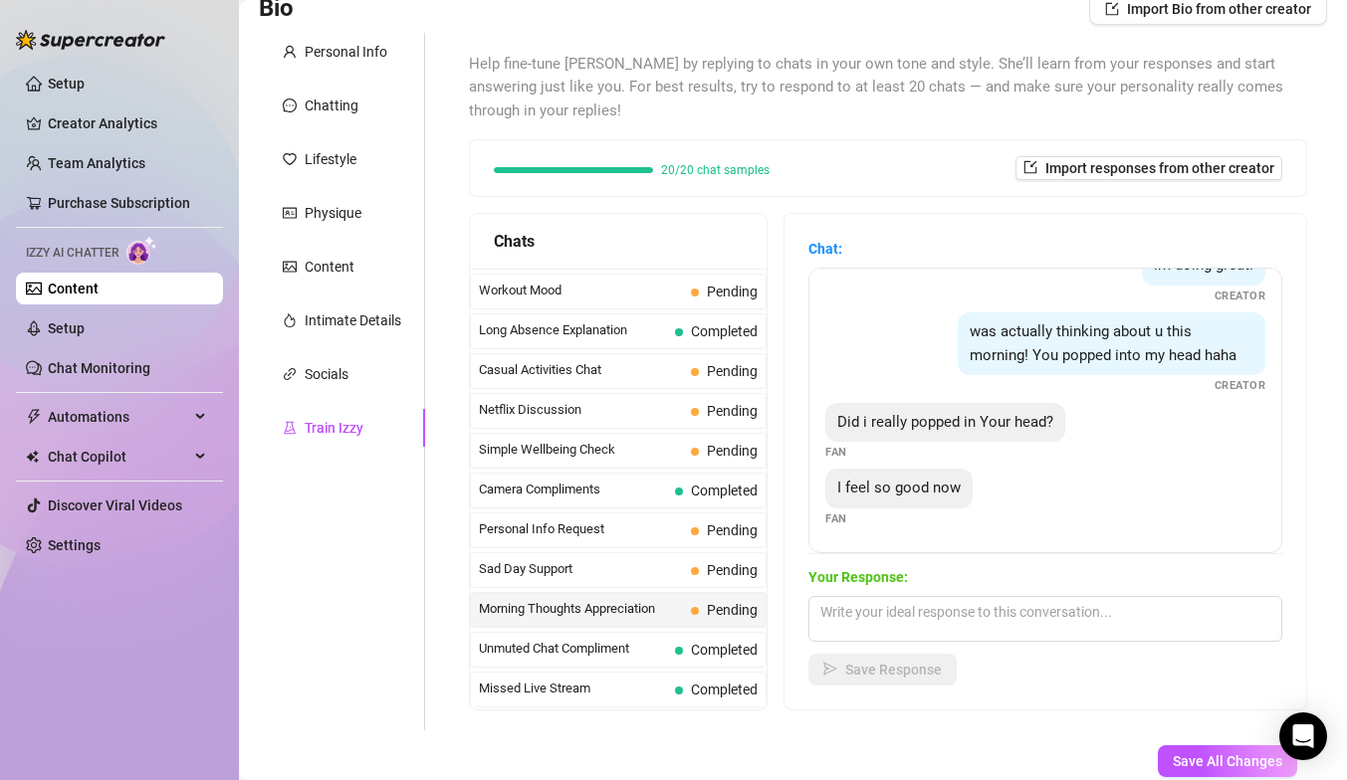
scroll to position [194, 0]
click at [927, 616] on textarea at bounding box center [1045, 619] width 474 height 46
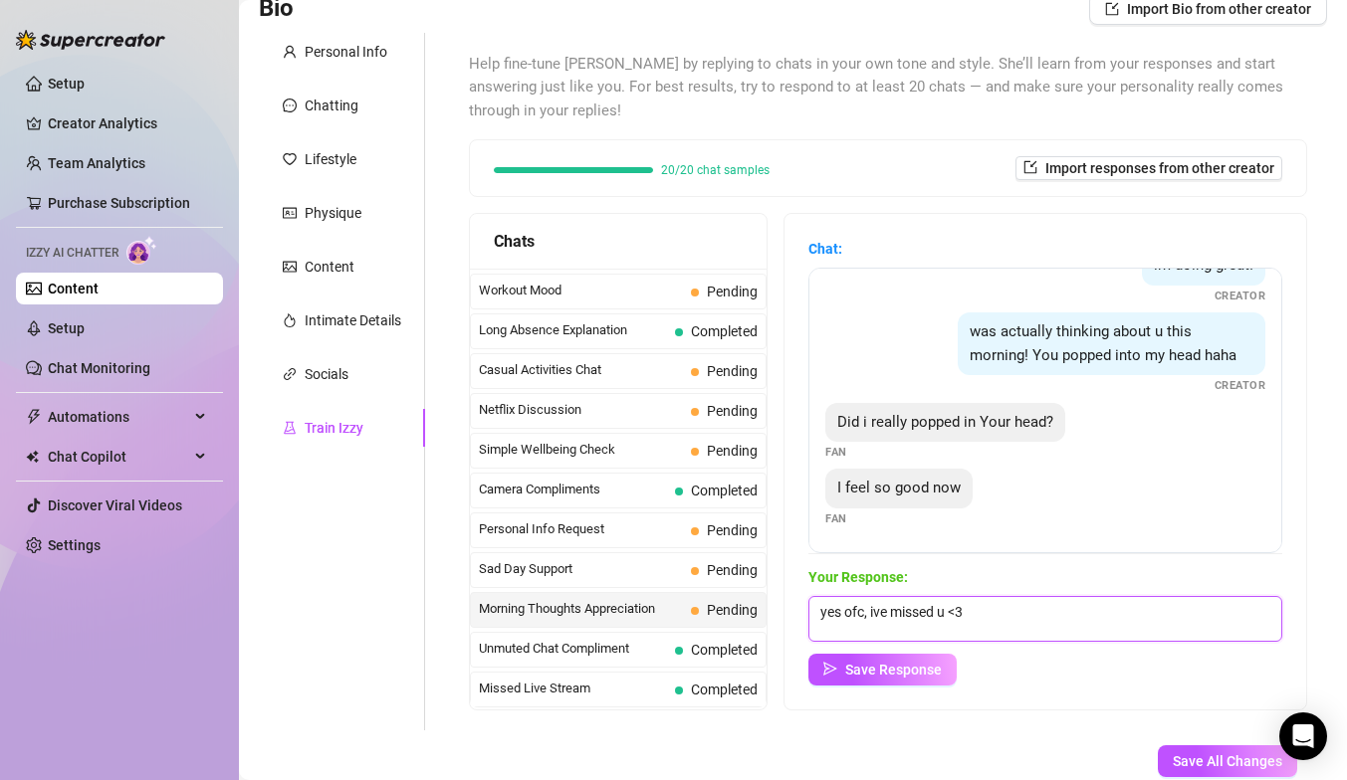
scroll to position [1, 0]
type textarea "yes ofc, ive missed u <3"
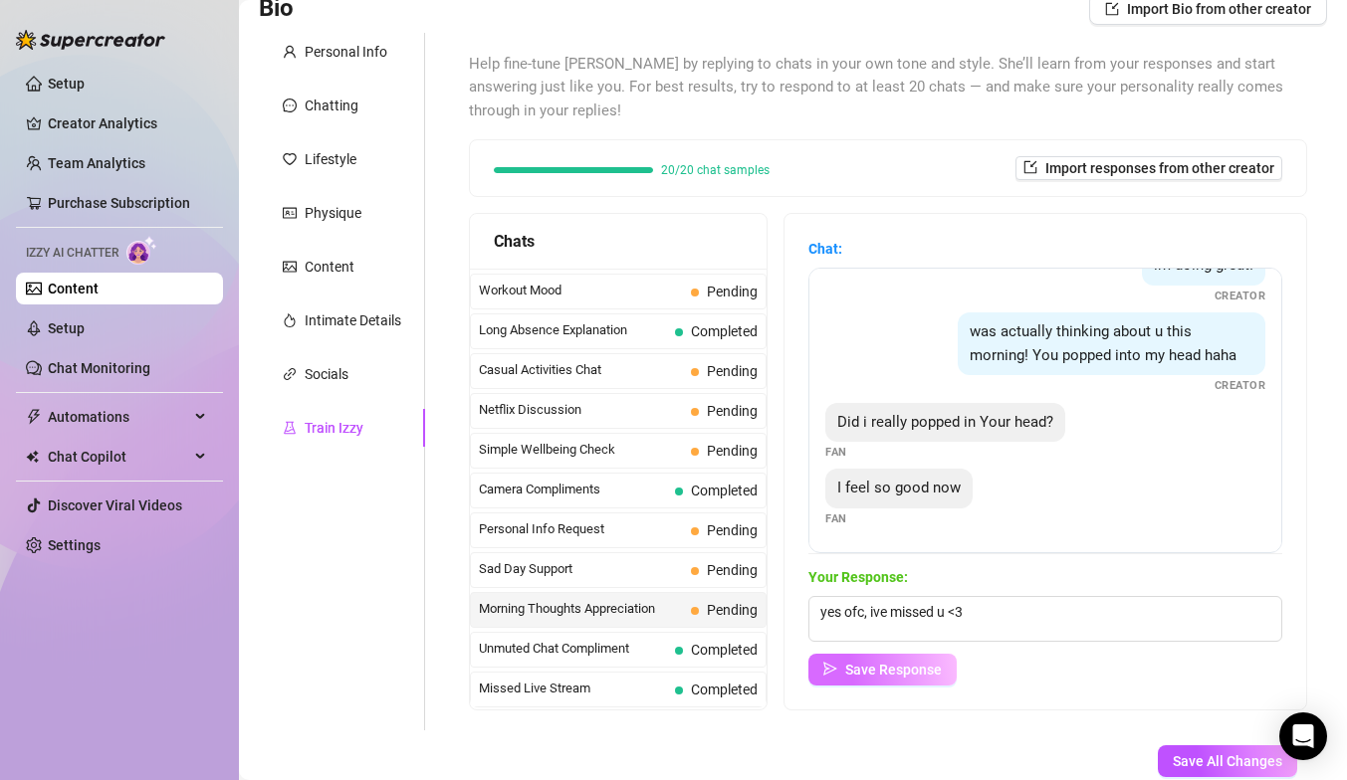
click at [919, 680] on button "Save Response" at bounding box center [882, 670] width 148 height 32
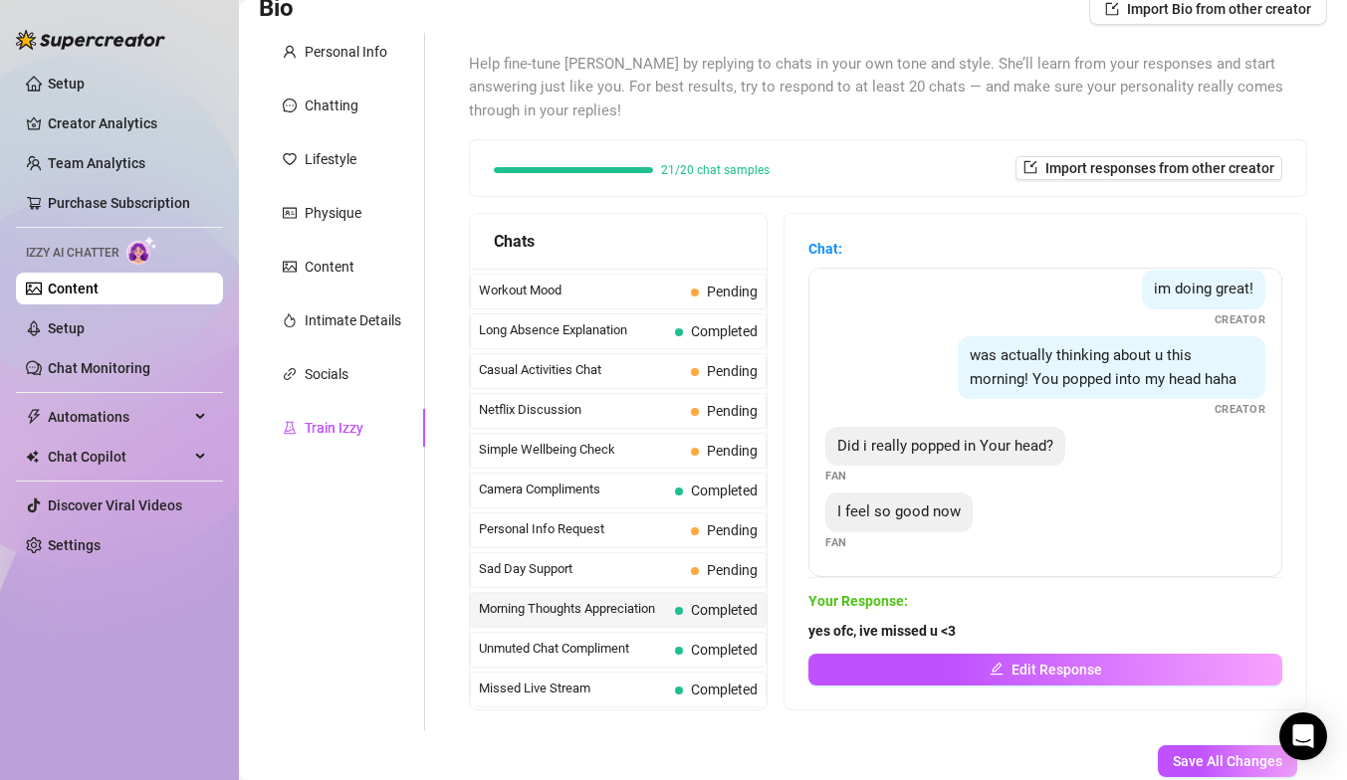
scroll to position [170, 0]
click at [593, 368] on span "Casual Activities Chat" at bounding box center [581, 370] width 204 height 20
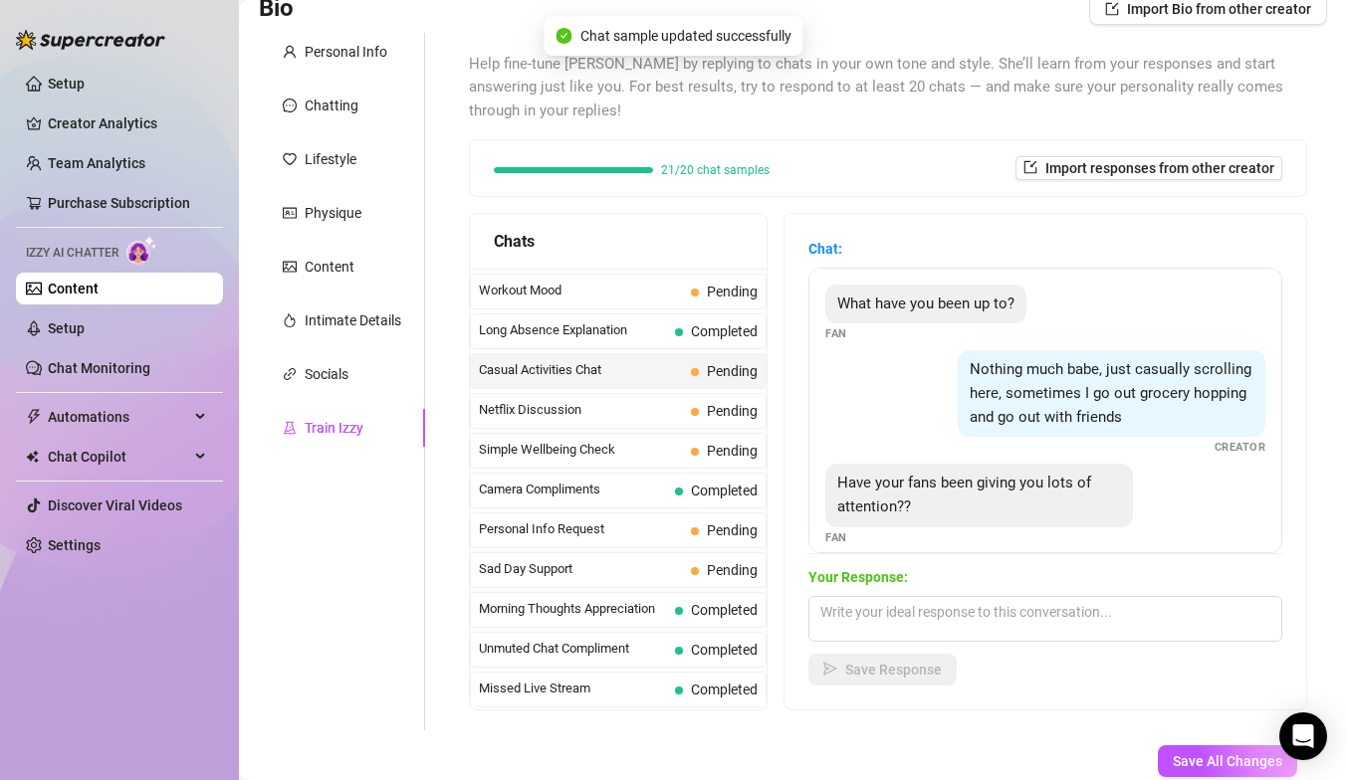
scroll to position [42, 0]
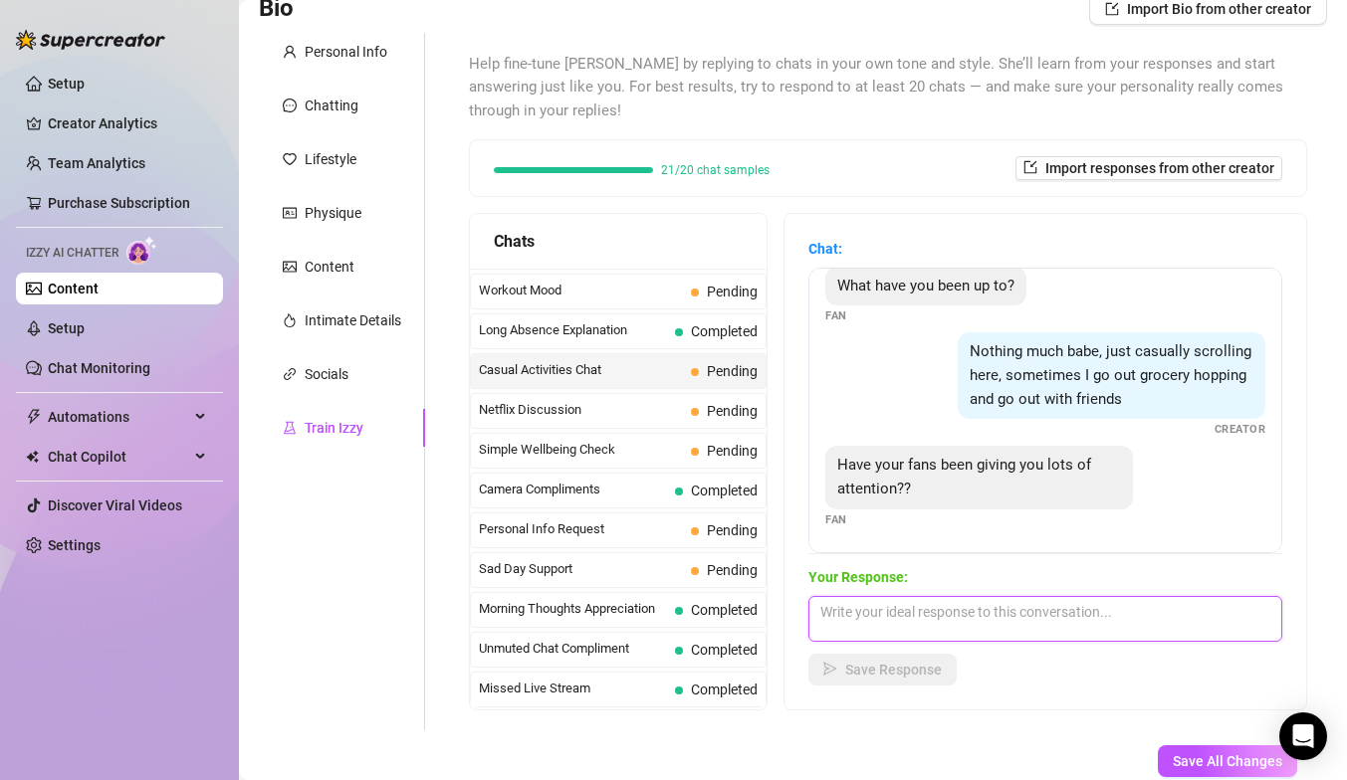
click at [934, 635] on textarea at bounding box center [1045, 619] width 474 height 46
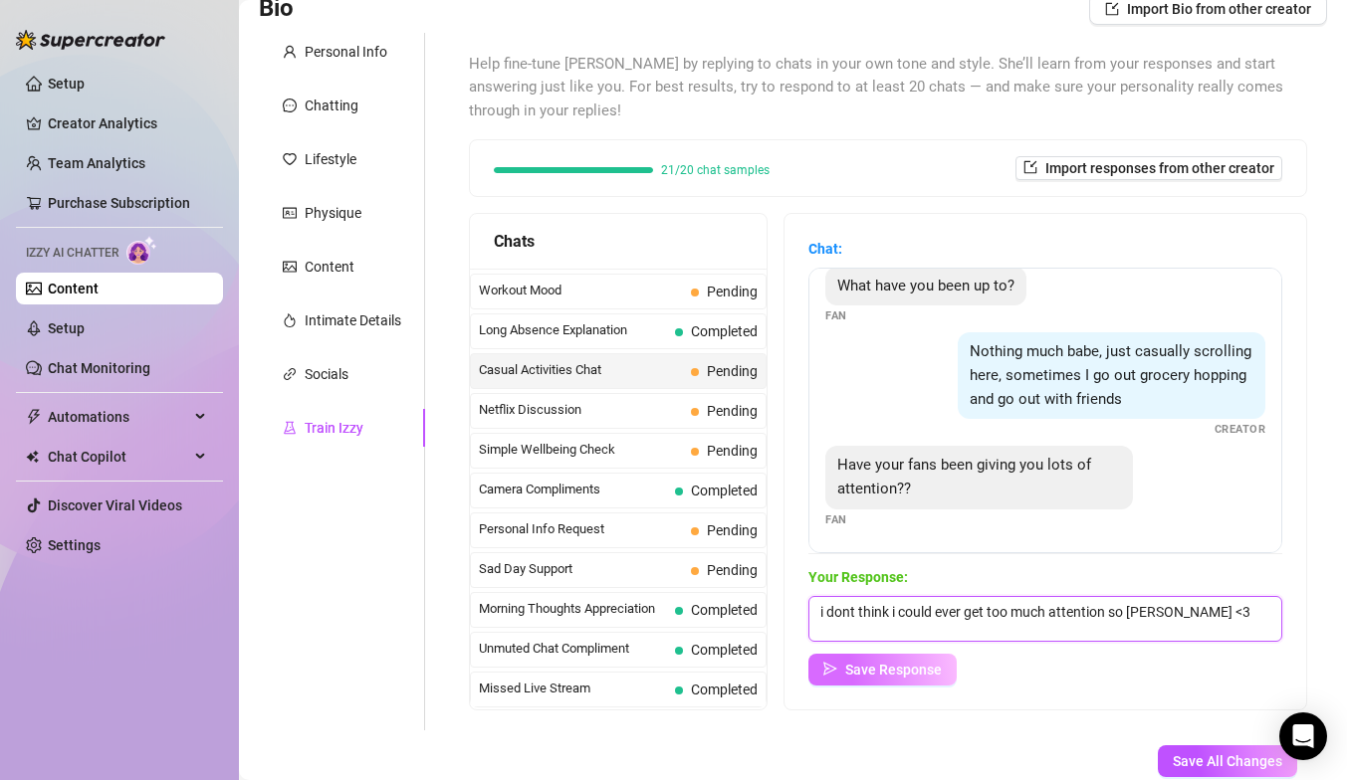
type textarea "i dont think i could ever get too much attention so [PERSON_NAME] <3"
click at [881, 677] on button "Save Response" at bounding box center [882, 670] width 148 height 32
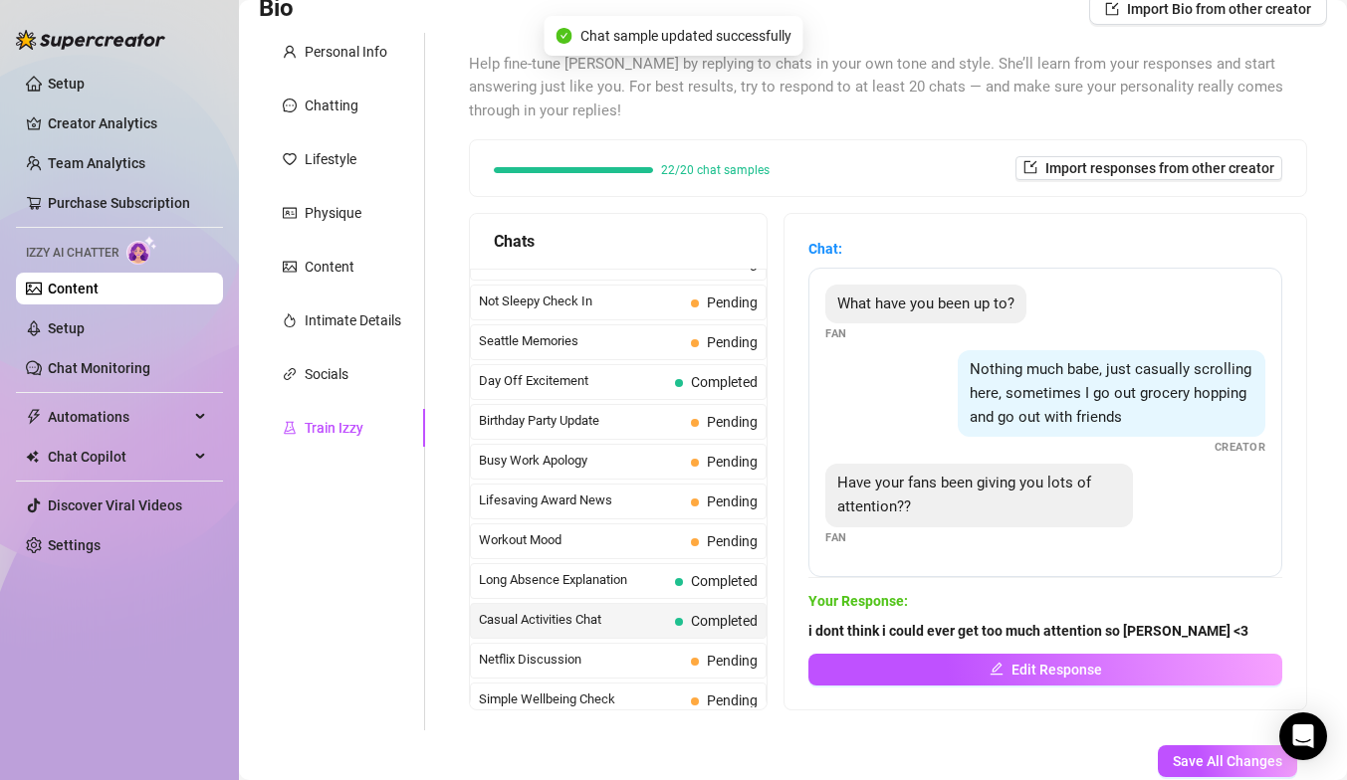
scroll to position [1509, 0]
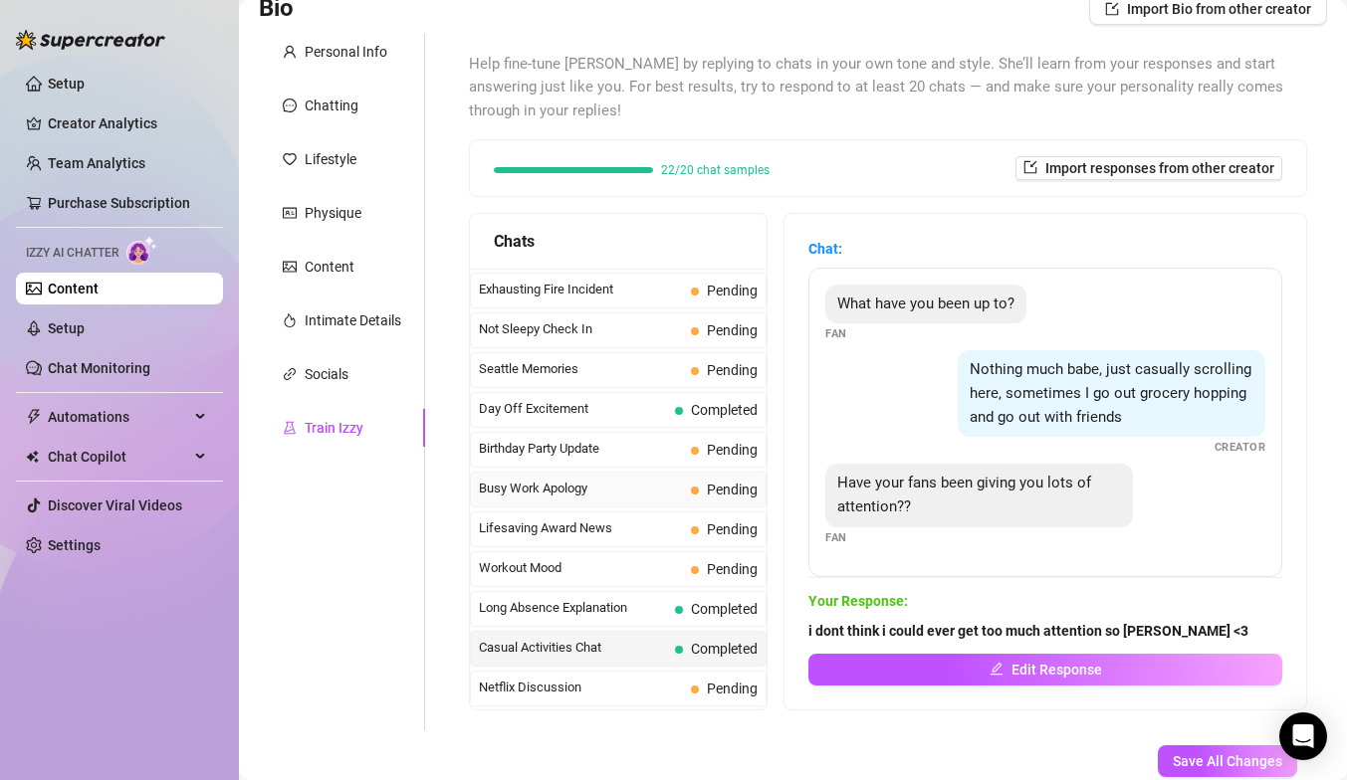
click at [624, 499] on div "Busy Work Apology Pending" at bounding box center [618, 490] width 297 height 36
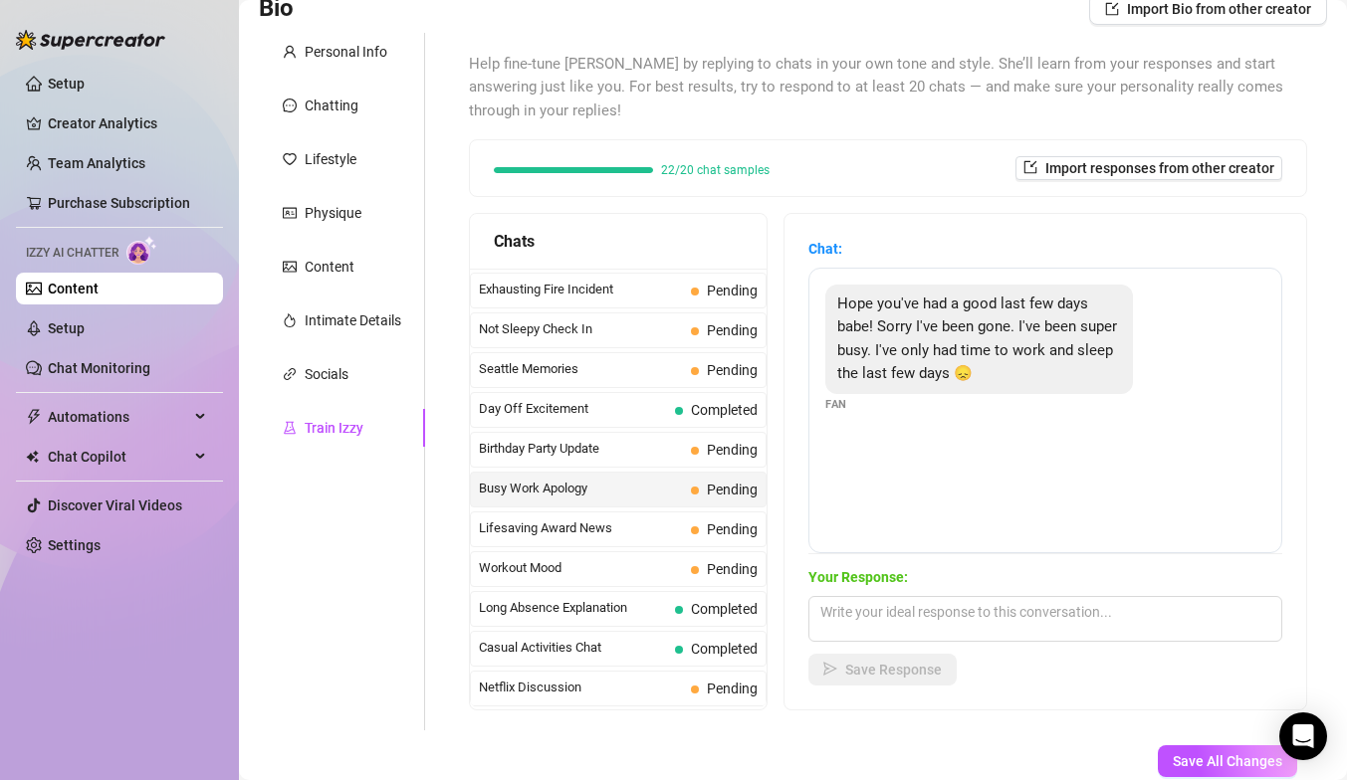
scroll to position [155, 0]
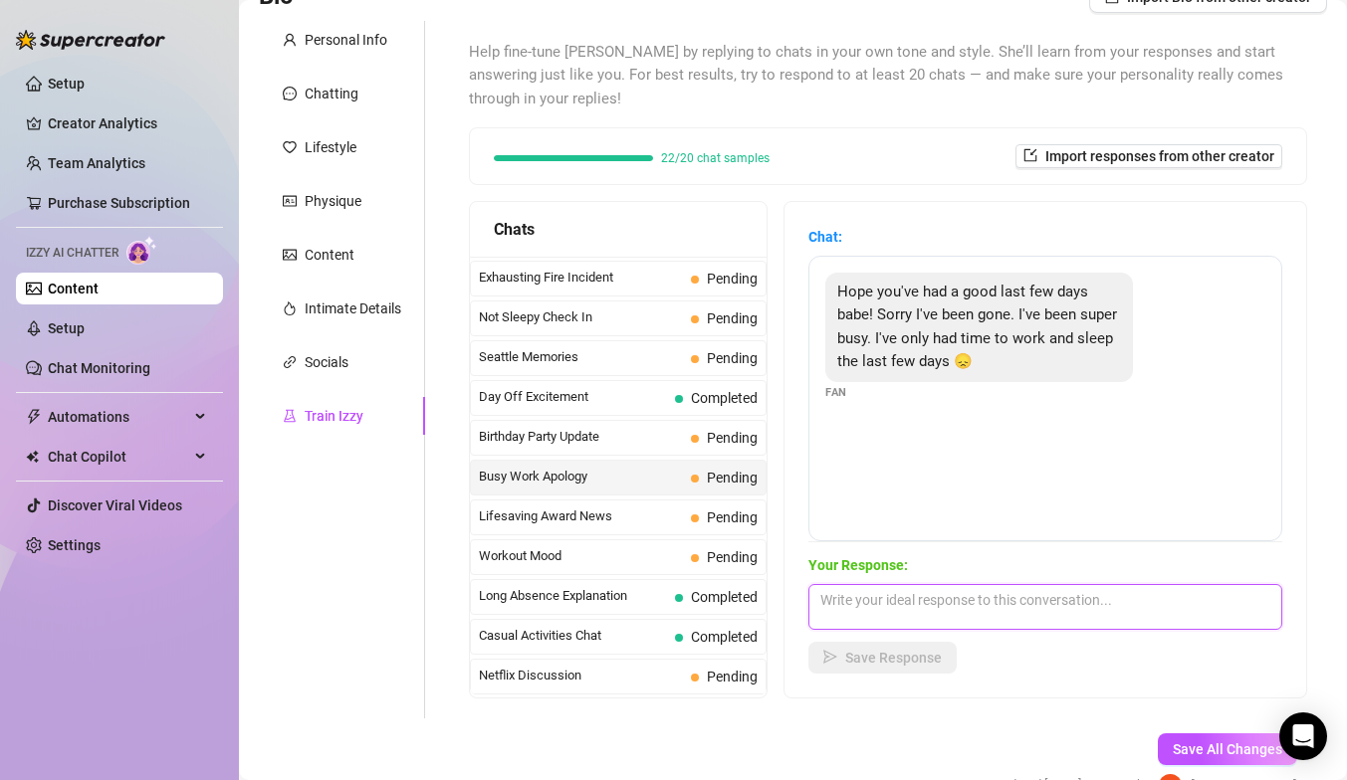
click at [1000, 615] on textarea at bounding box center [1045, 607] width 474 height 46
click at [903, 600] on textarea "All good abe, im just glad ur back <3" at bounding box center [1045, 607] width 474 height 46
type textarea "All good babe, im just glad ur back <3"
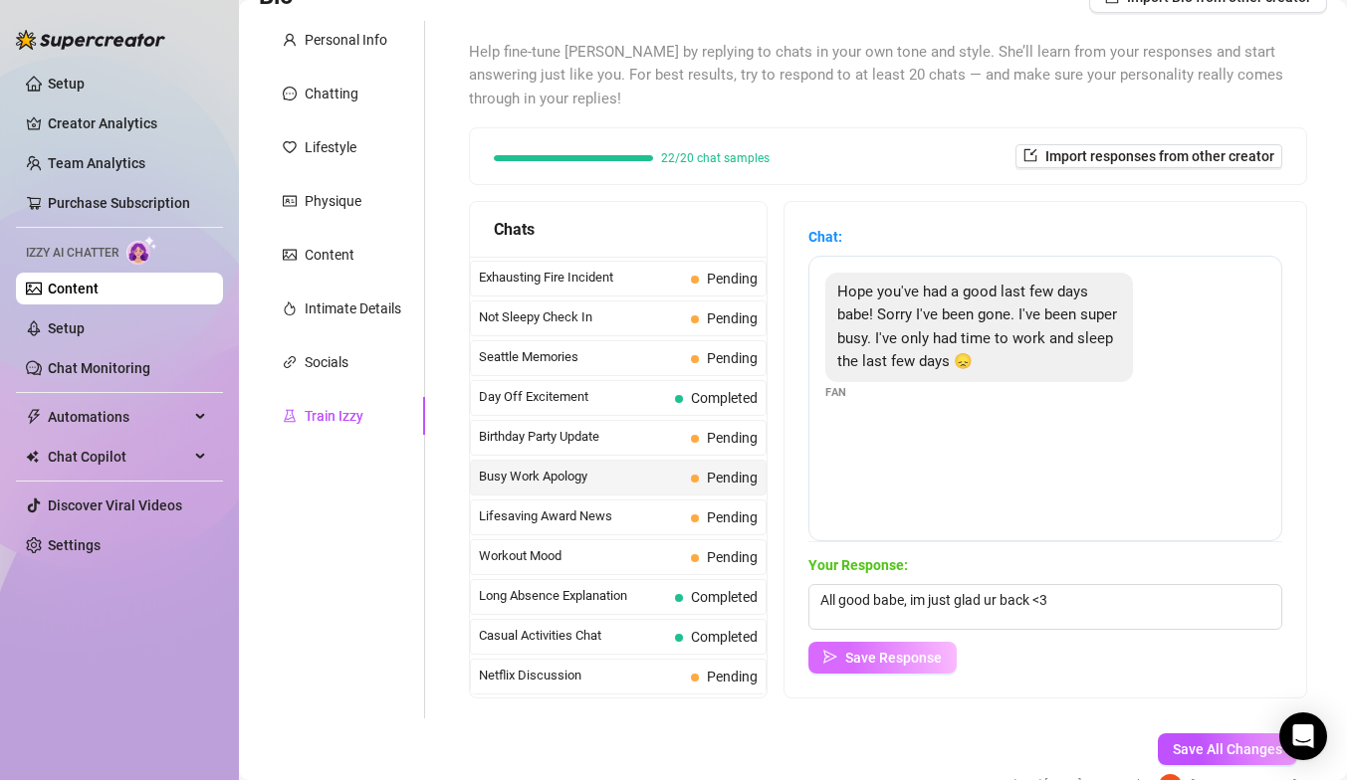
click at [857, 669] on button "Save Response" at bounding box center [882, 658] width 148 height 32
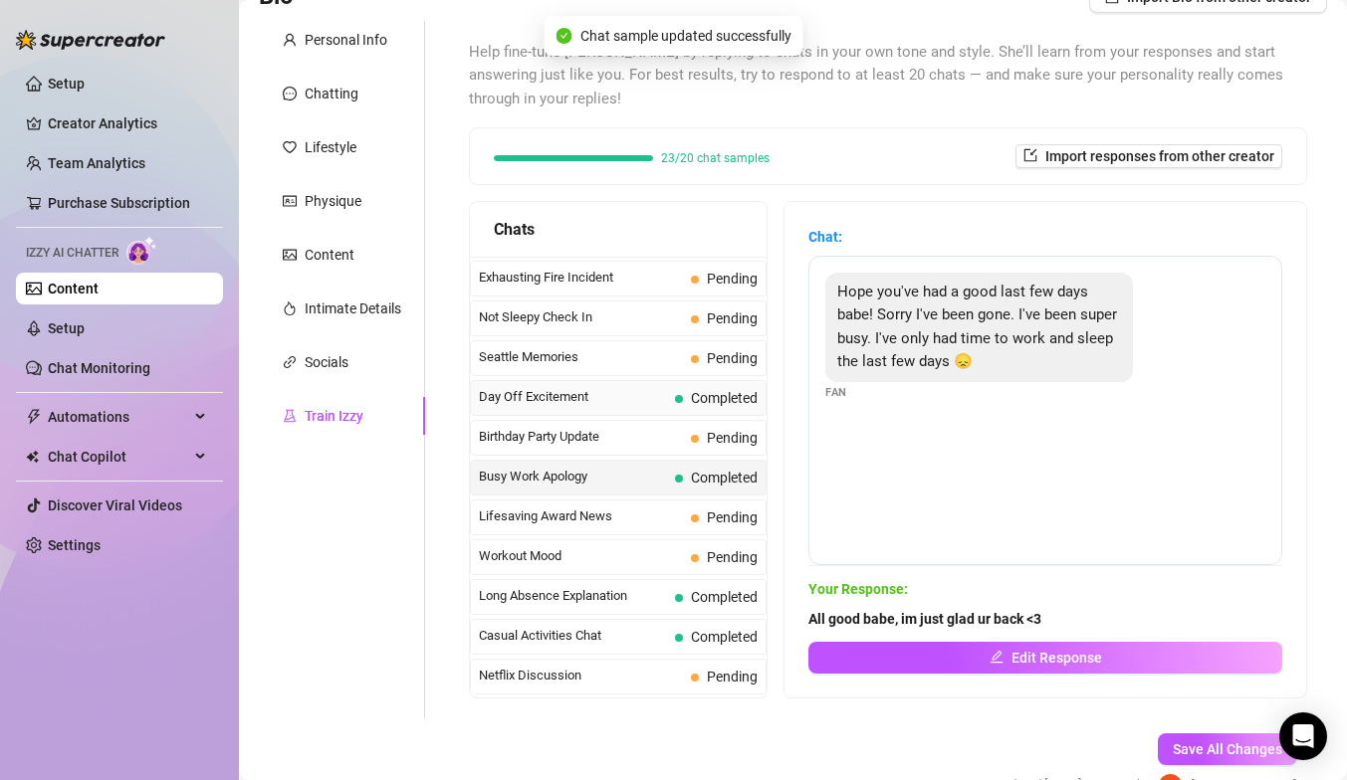
click at [619, 395] on span "Day Off Excitement" at bounding box center [573, 397] width 188 height 20
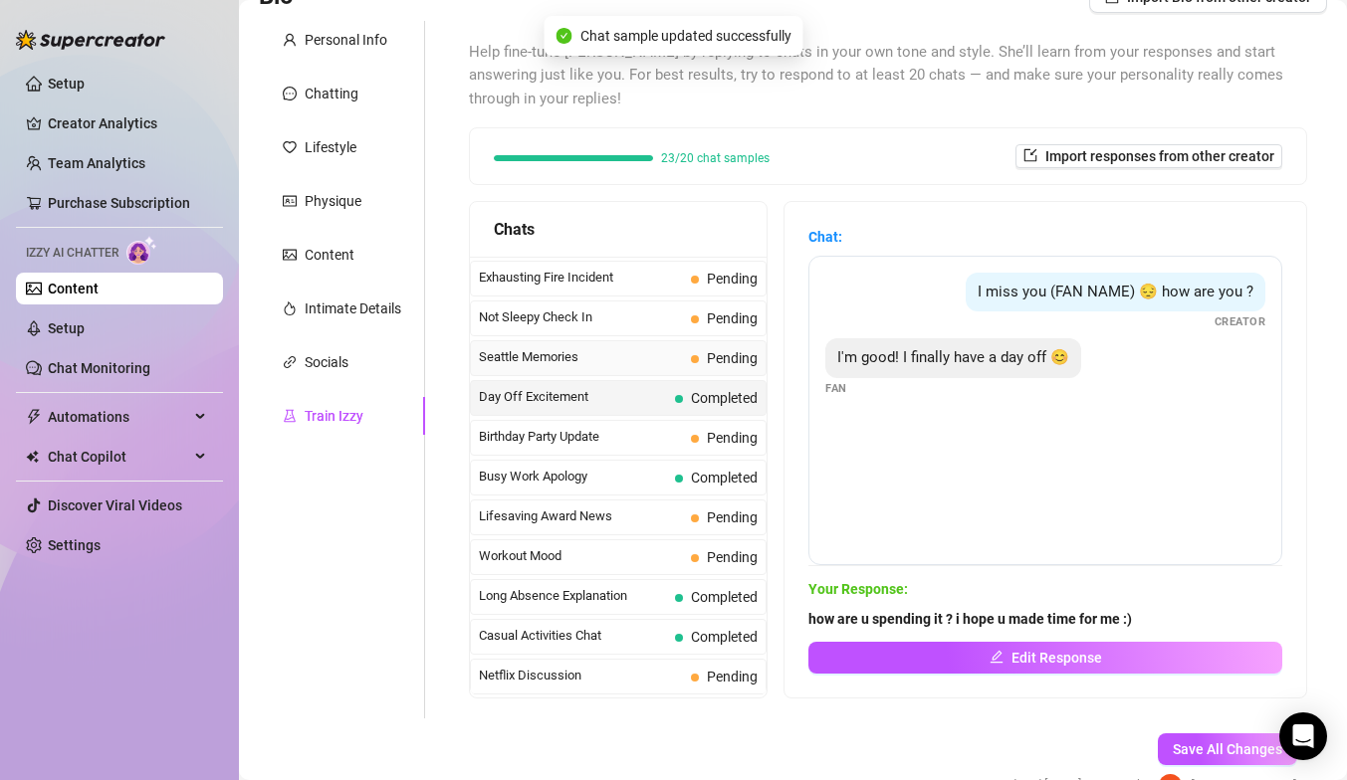
click at [597, 348] on span "Seattle Memories" at bounding box center [581, 357] width 204 height 20
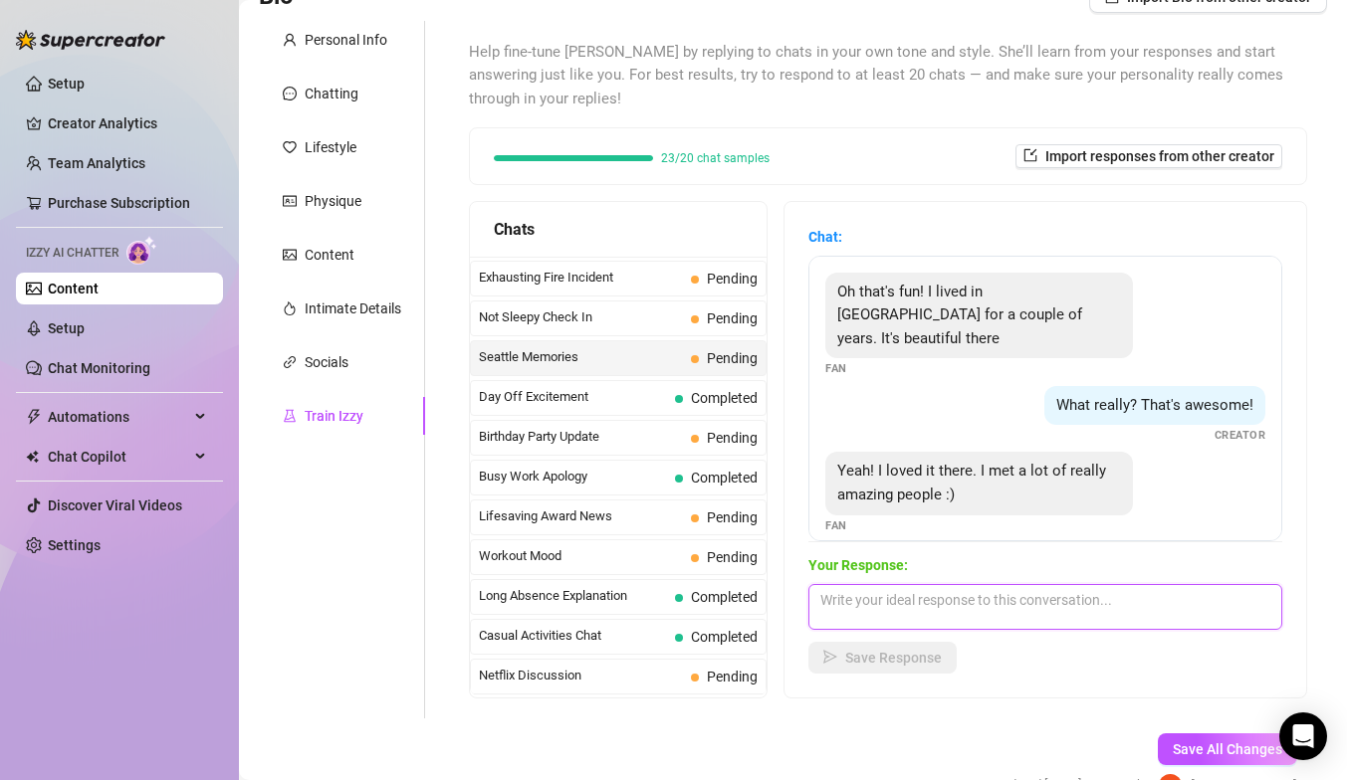
click at [980, 606] on textarea at bounding box center [1045, 607] width 474 height 46
type textarea "Nice bro! Ive always wanted to go!"
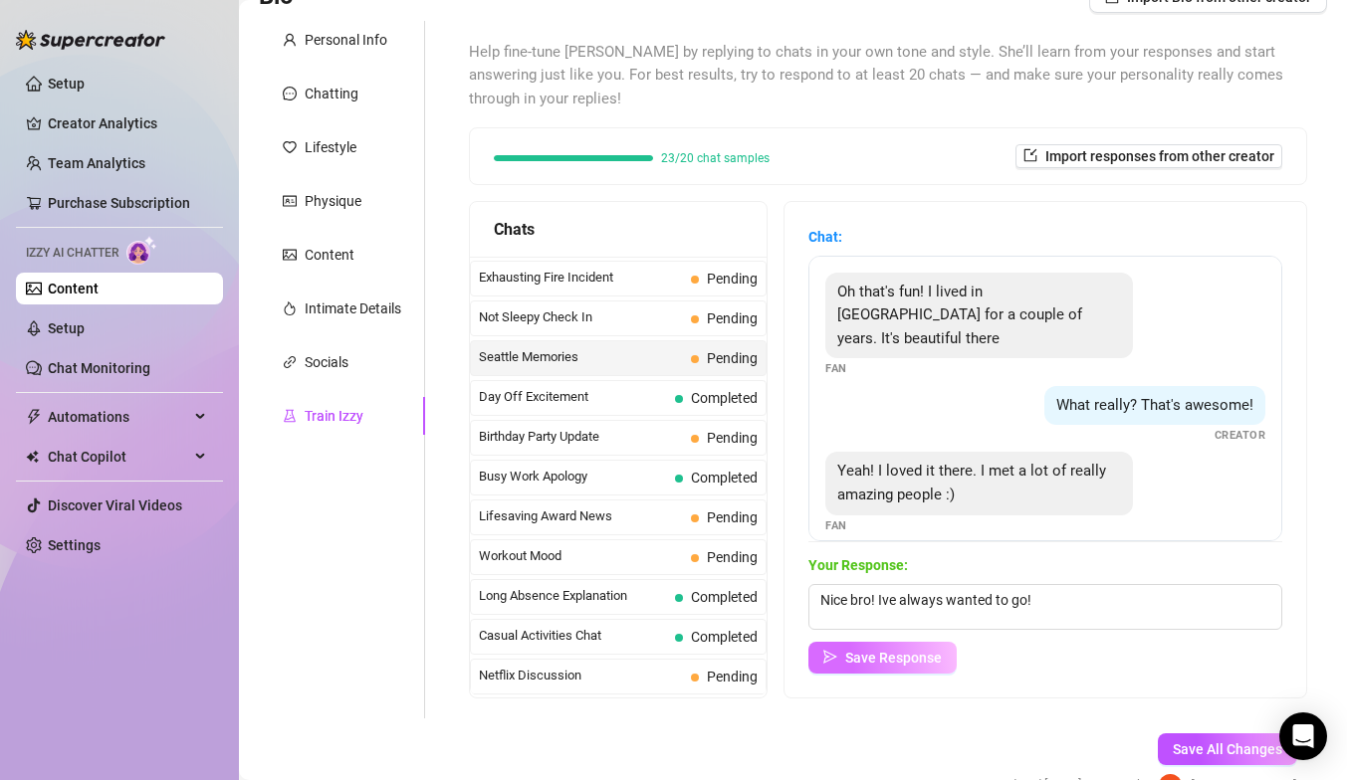
click at [903, 653] on span "Save Response" at bounding box center [893, 658] width 97 height 16
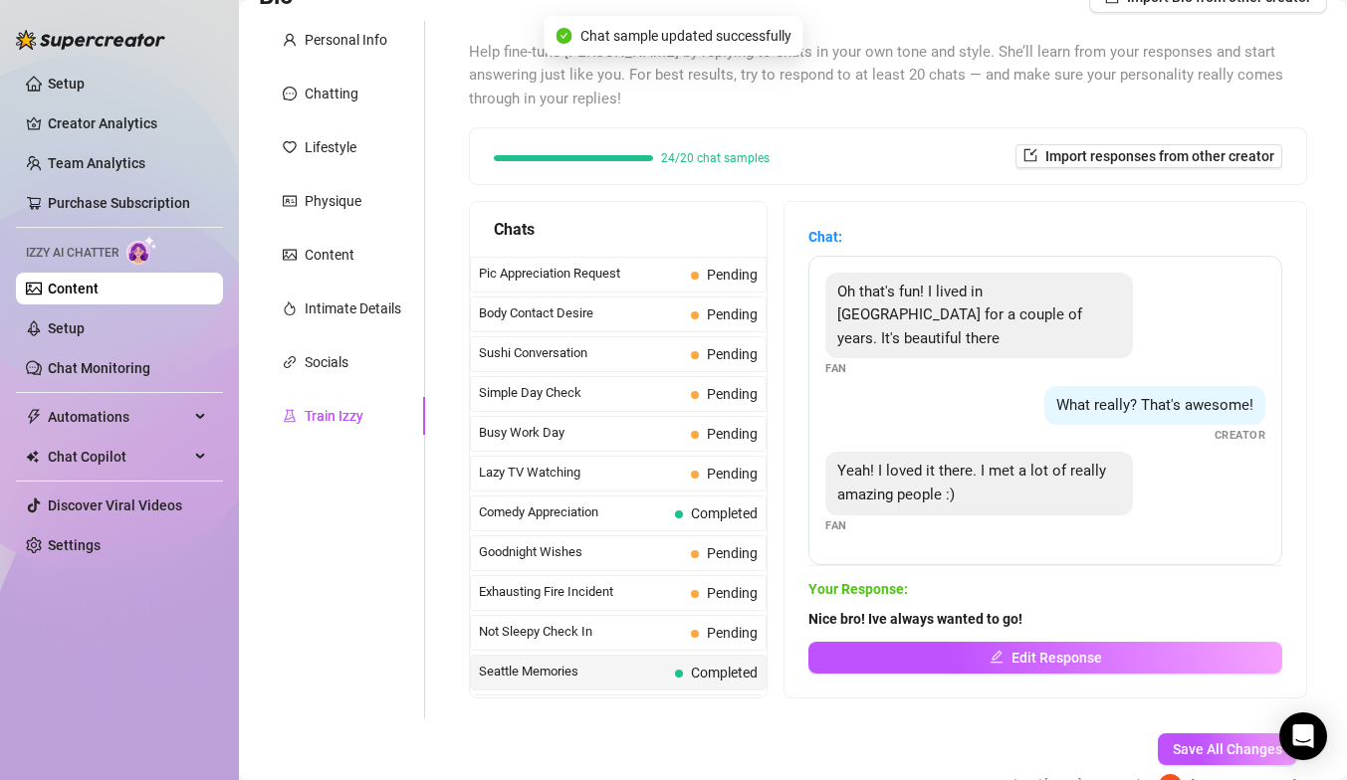
scroll to position [1078, 0]
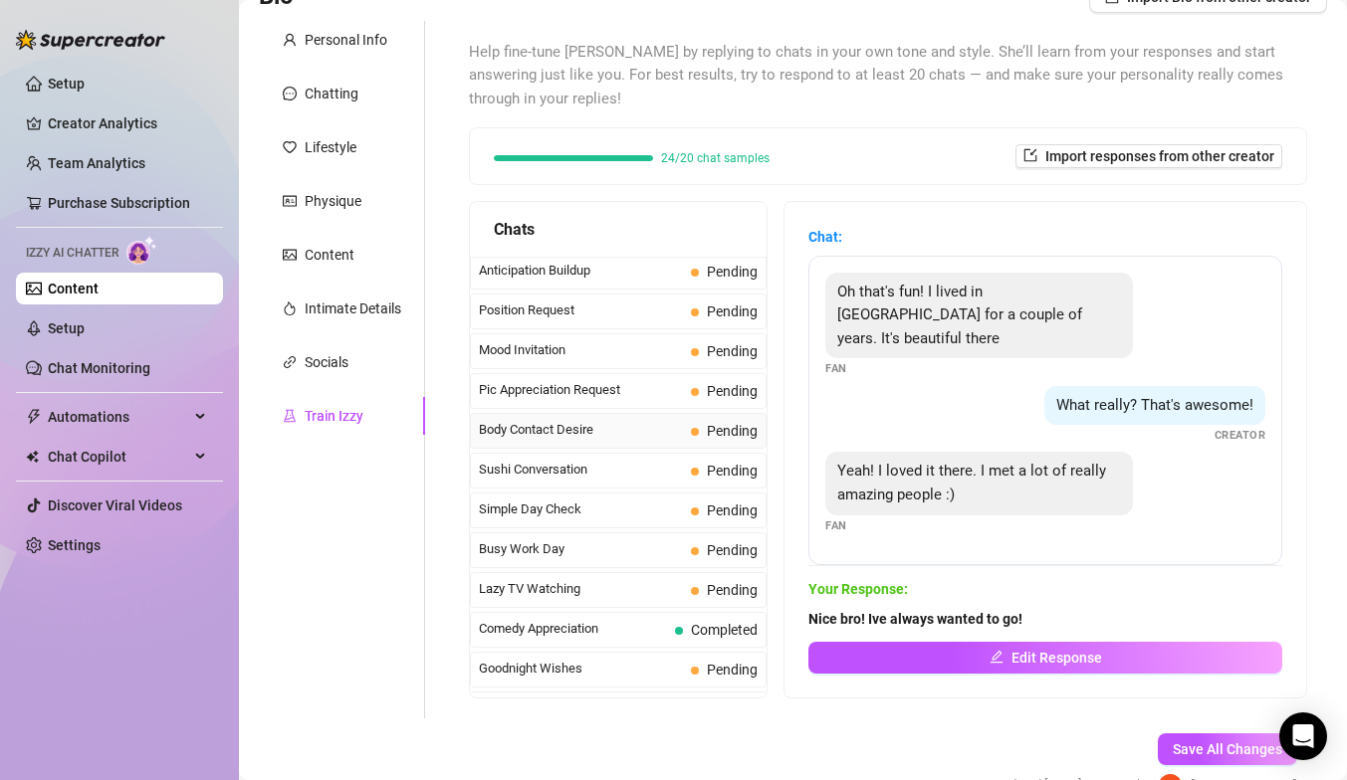
click at [622, 426] on span "Body Contact Desire" at bounding box center [581, 430] width 204 height 20
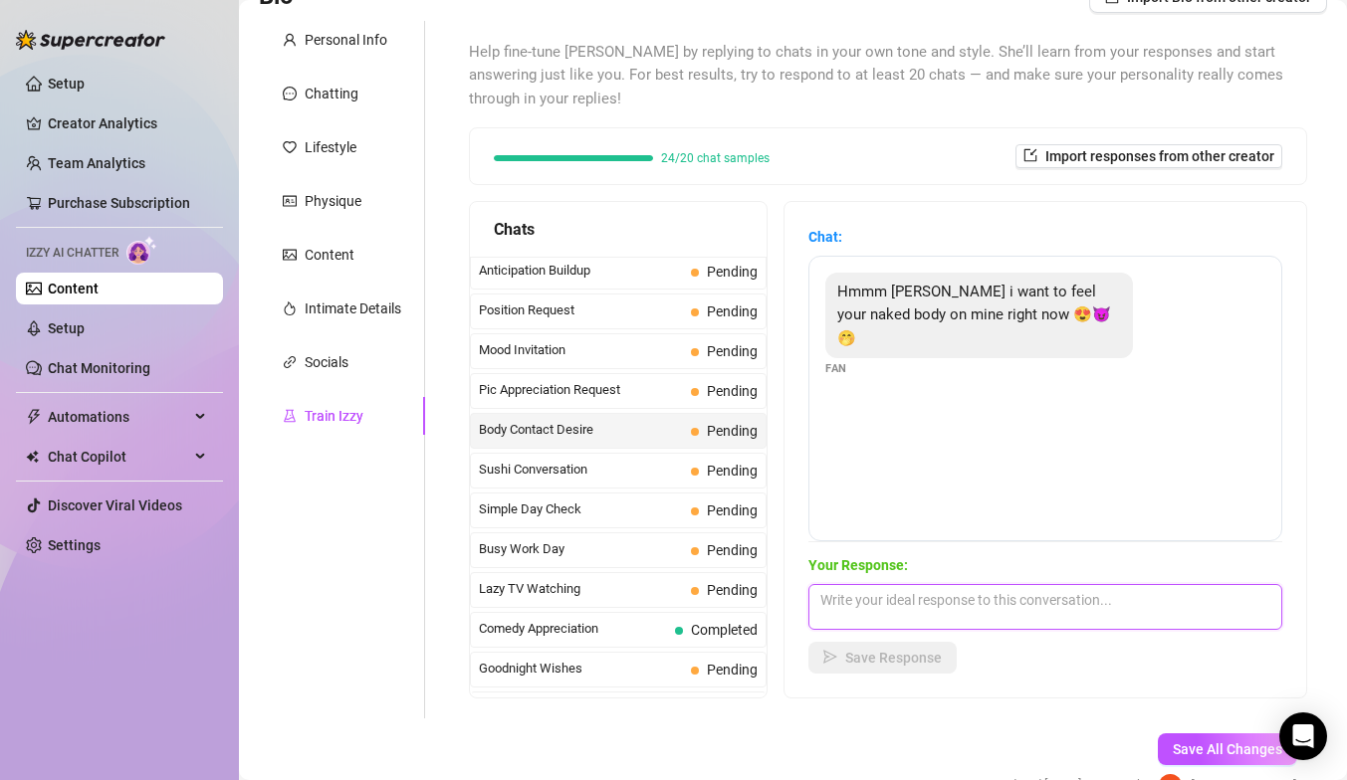
click at [932, 615] on textarea at bounding box center [1045, 607] width 474 height 46
type textarea "lets frot bro <3"
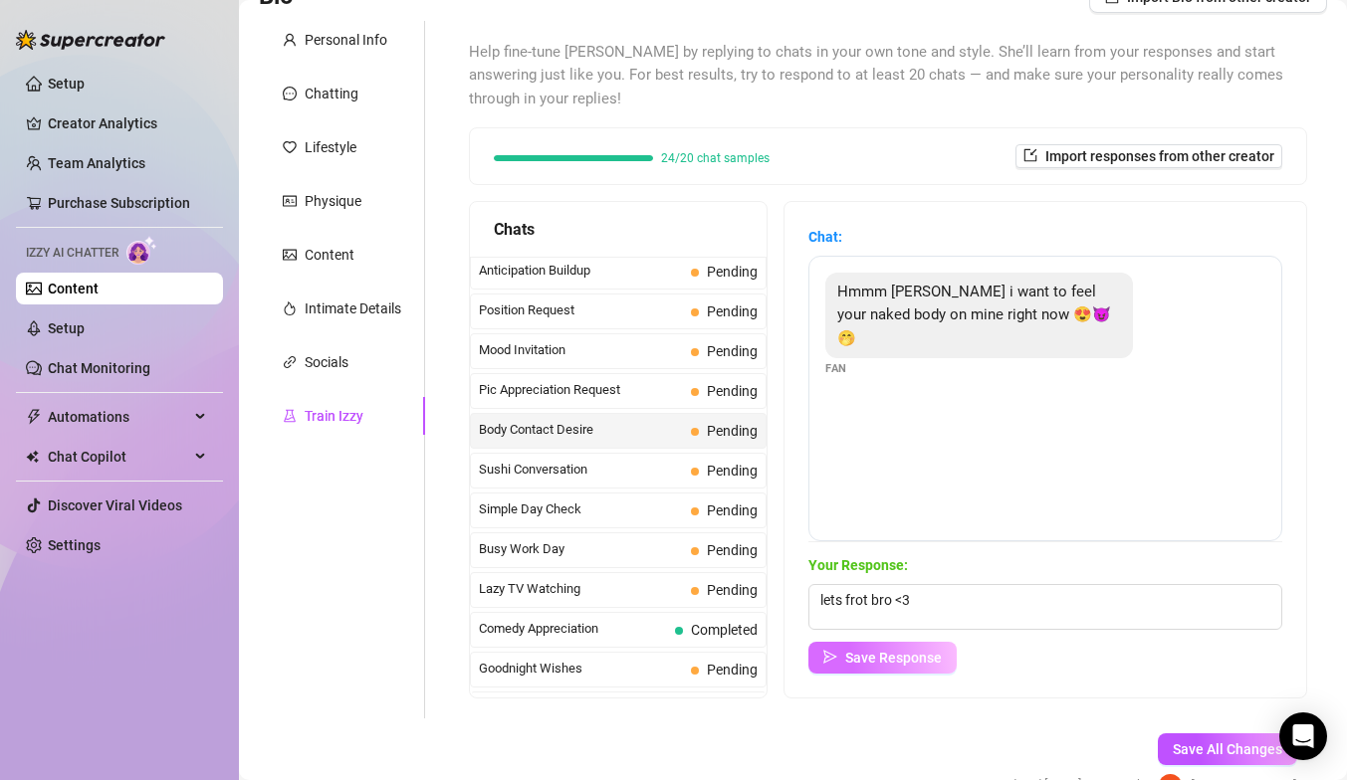
click at [901, 652] on span "Save Response" at bounding box center [893, 658] width 97 height 16
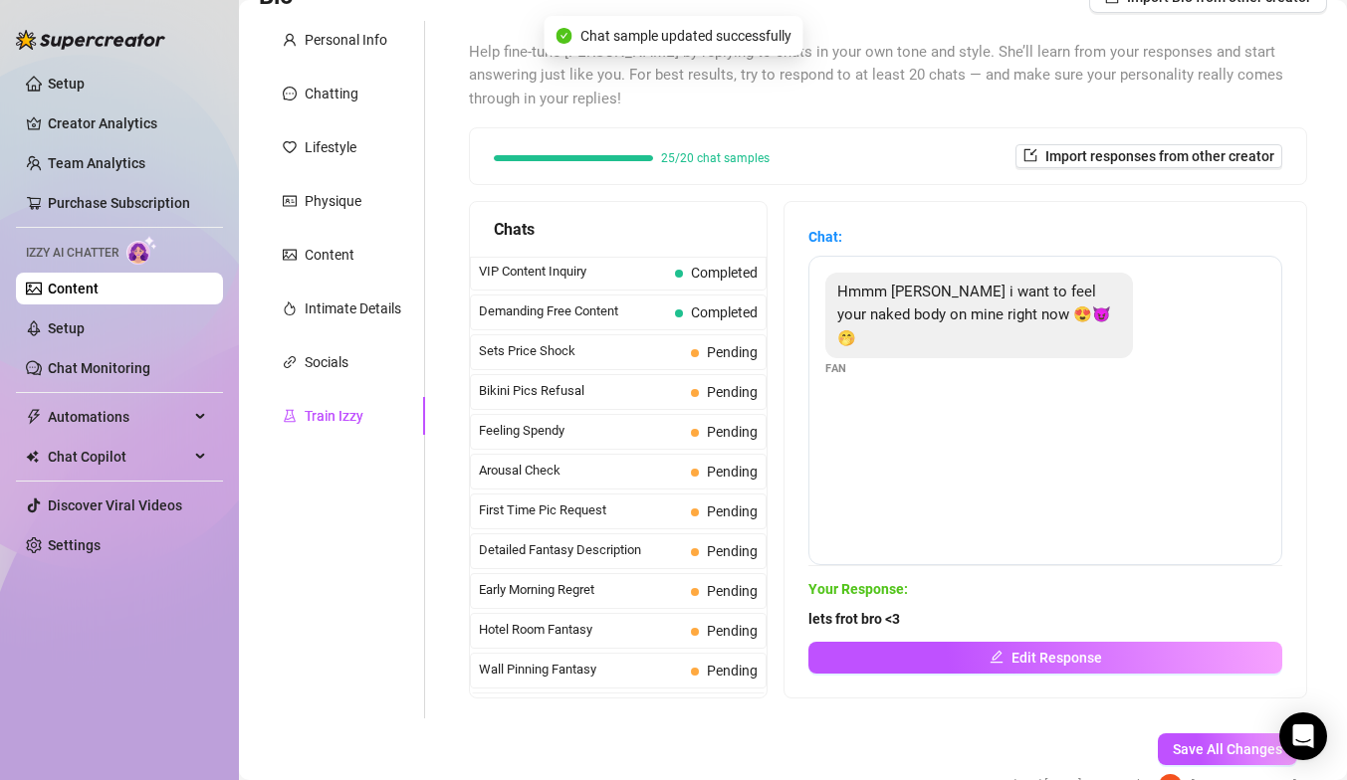
scroll to position [482, 0]
click at [577, 517] on span "First Time Pic Request" at bounding box center [581, 509] width 204 height 20
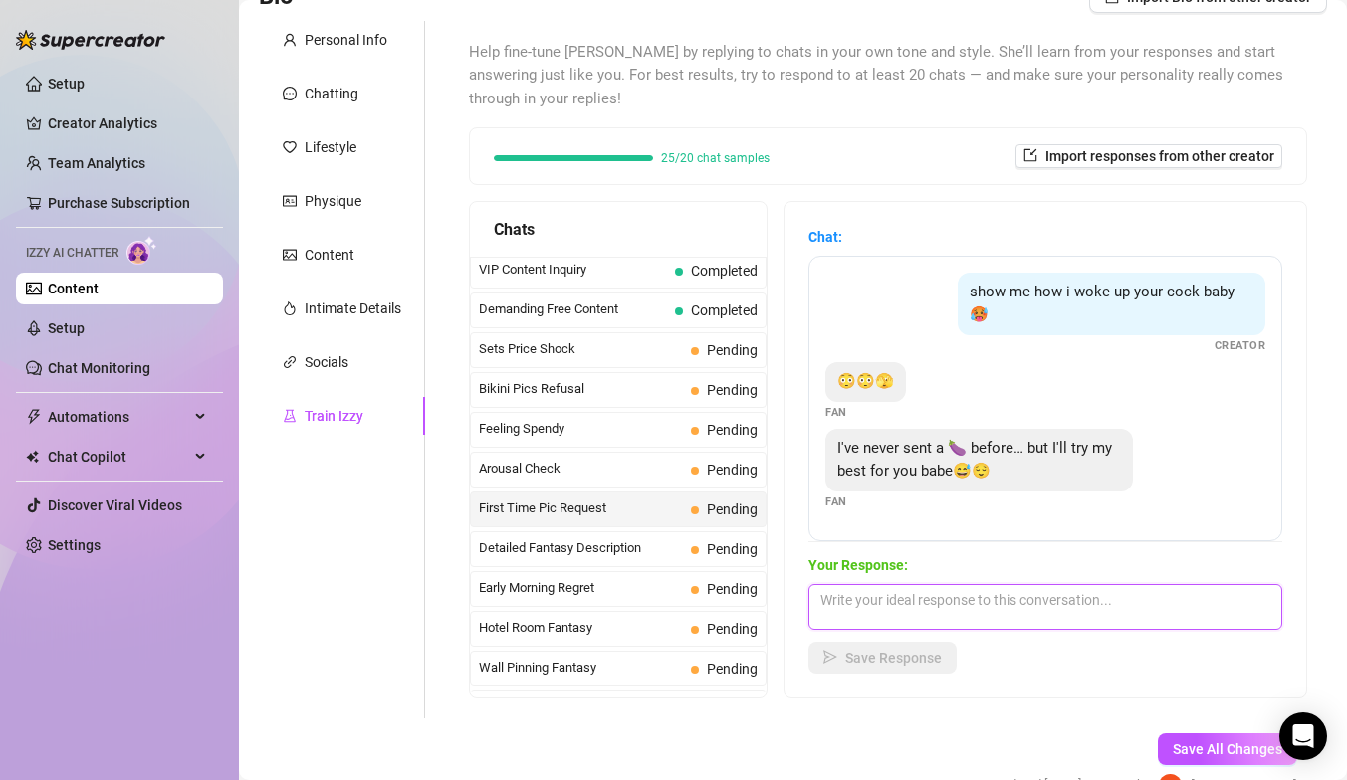
click at [967, 619] on textarea at bounding box center [1045, 607] width 474 height 46
type textarea "ty baby, im sure ill enjoy it <3"
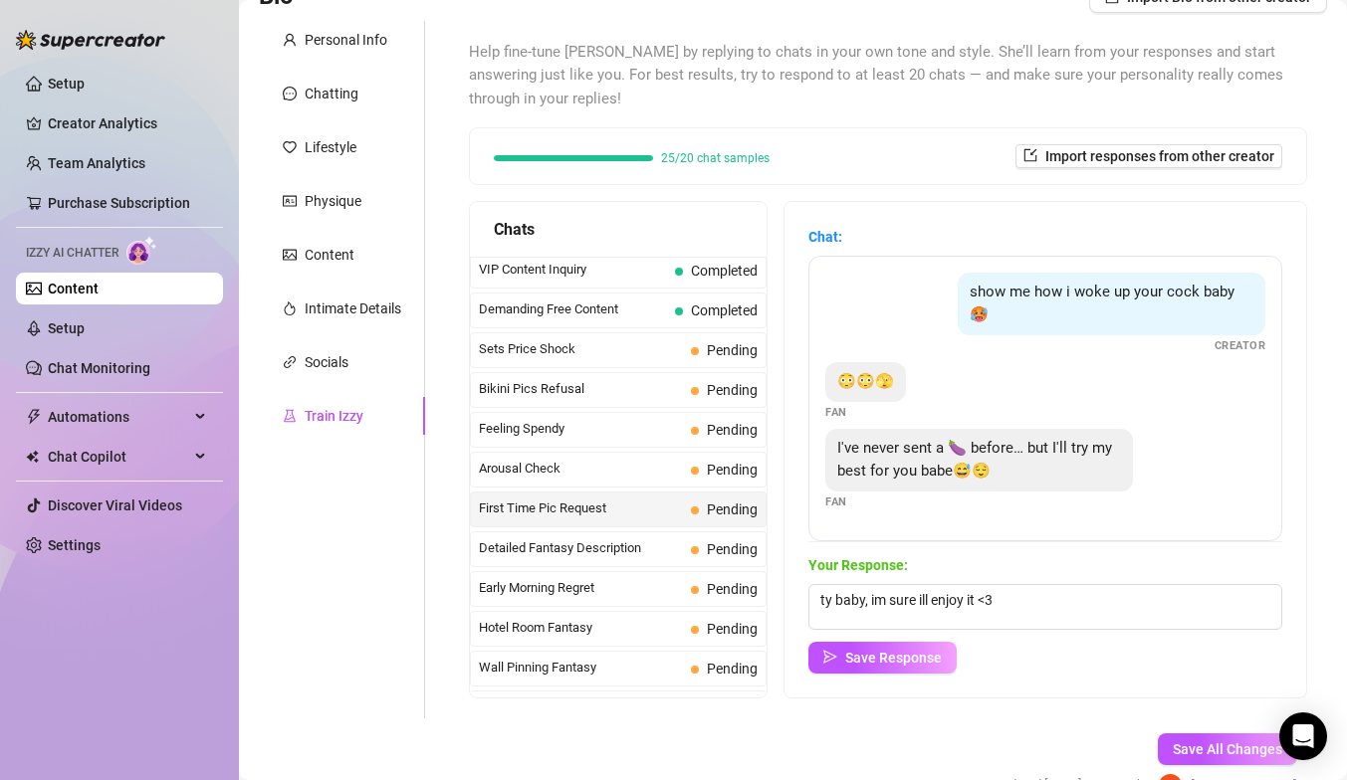
click at [923, 676] on div "Chat: show me how i woke up your cock baby 🥵 Creator 😳😳🫣 Fan I've never sent a …" at bounding box center [1045, 450] width 522 height 496
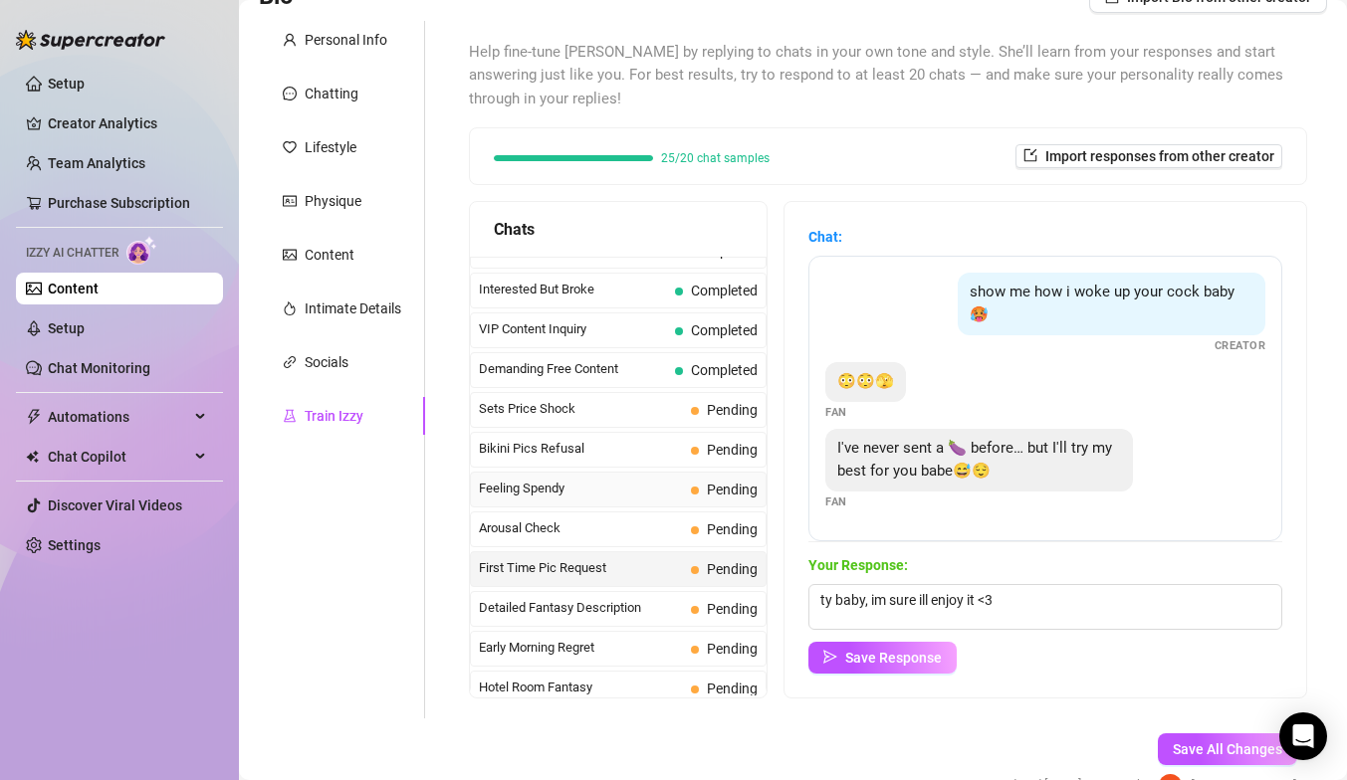
scroll to position [421, 0]
click at [578, 415] on span "Sets Price Shock" at bounding box center [581, 410] width 204 height 20
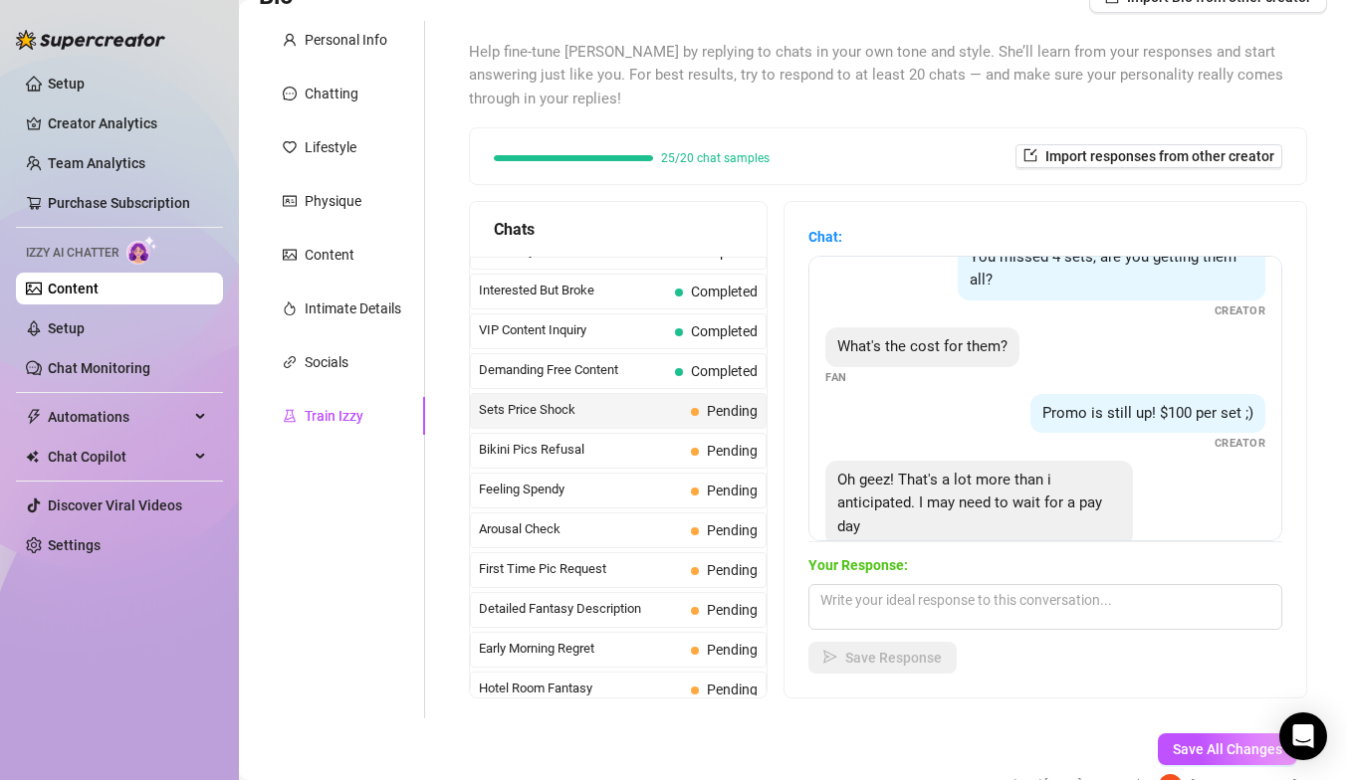
scroll to position [85, 0]
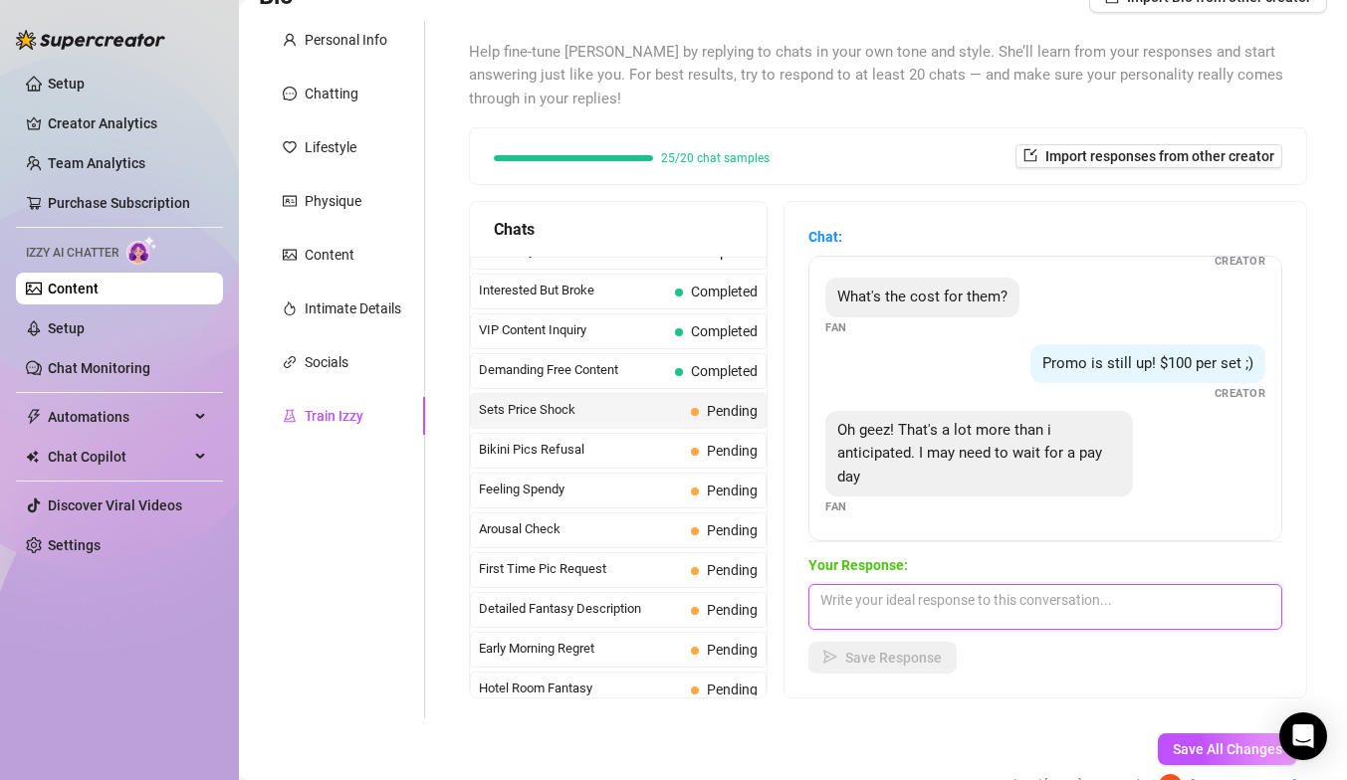
click at [920, 589] on textarea at bounding box center [1045, 607] width 474 height 46
type textarea "all good babes, i know you'll want to see it <3"
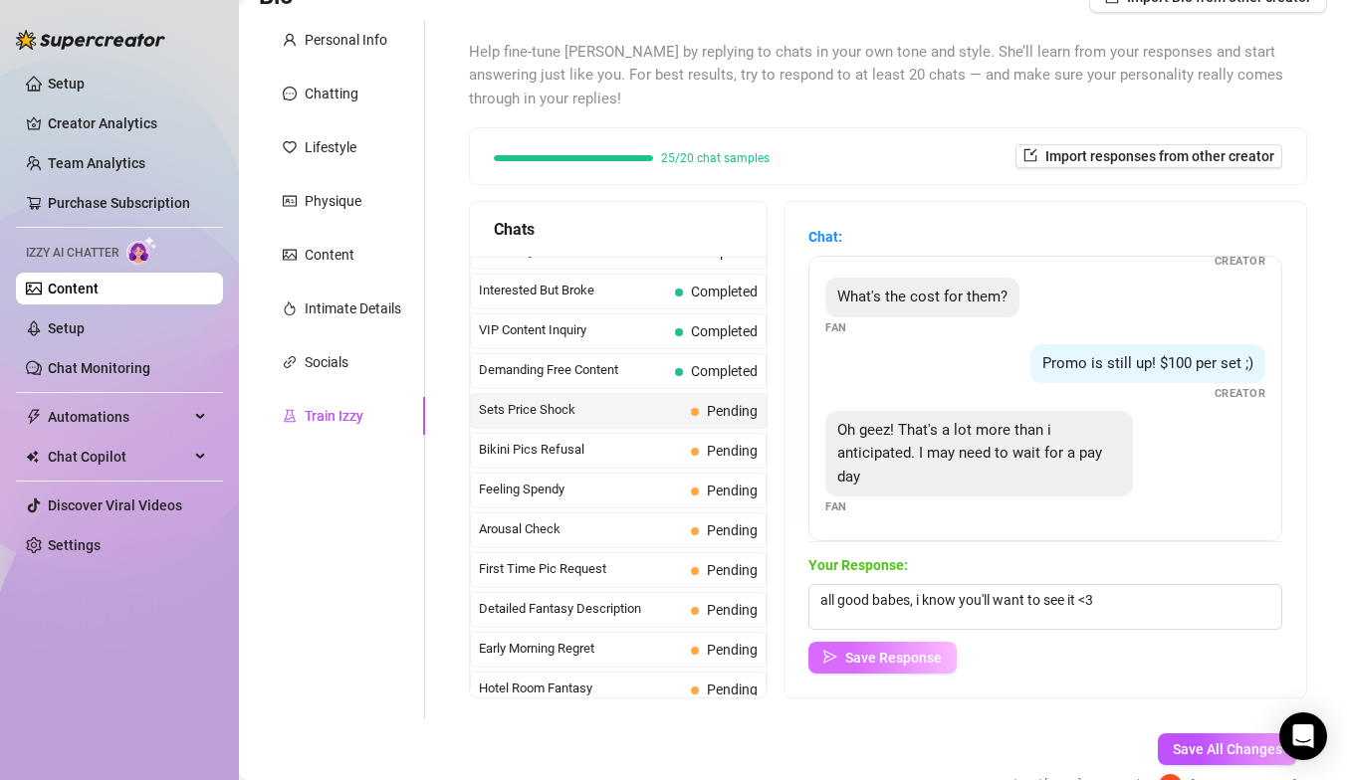
click at [872, 671] on button "Save Response" at bounding box center [882, 658] width 148 height 32
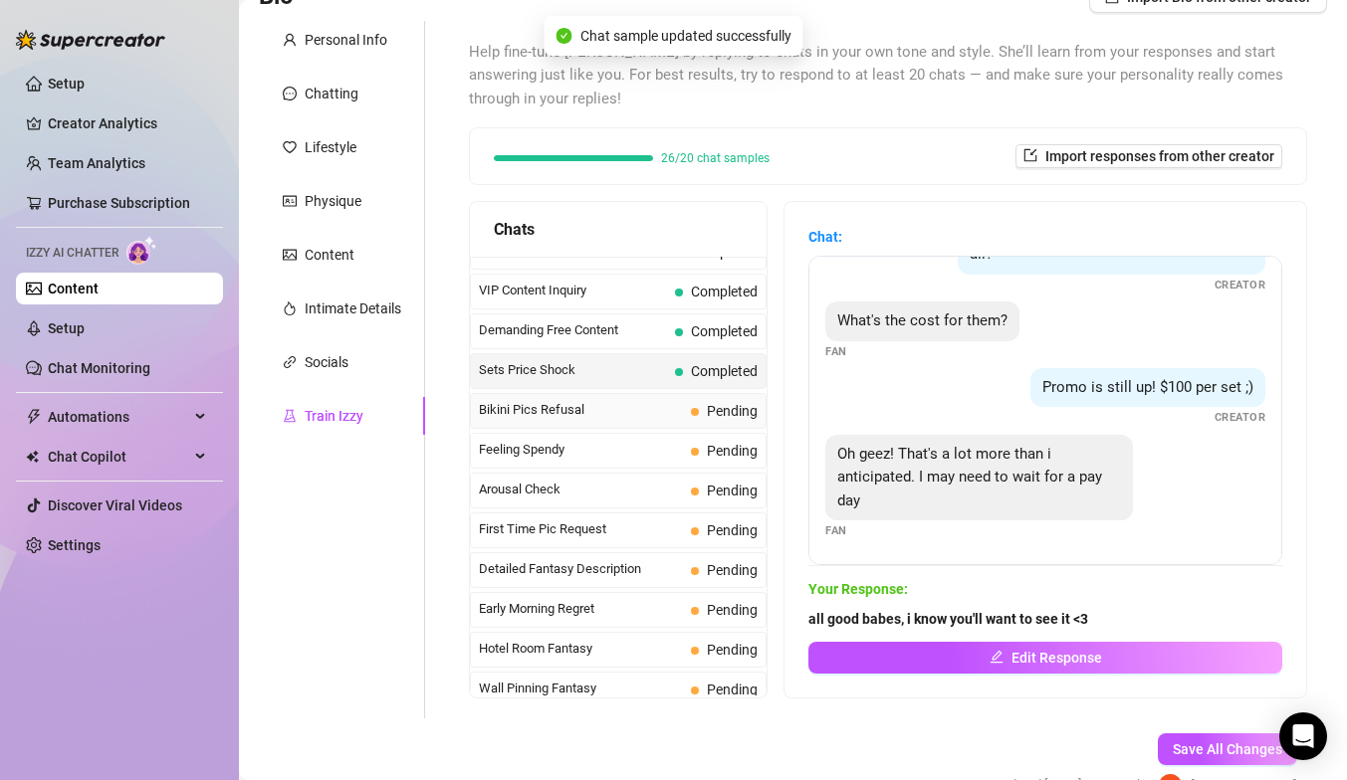
scroll to position [462, 0]
click at [582, 455] on span "Feeling Spendy" at bounding box center [581, 449] width 204 height 20
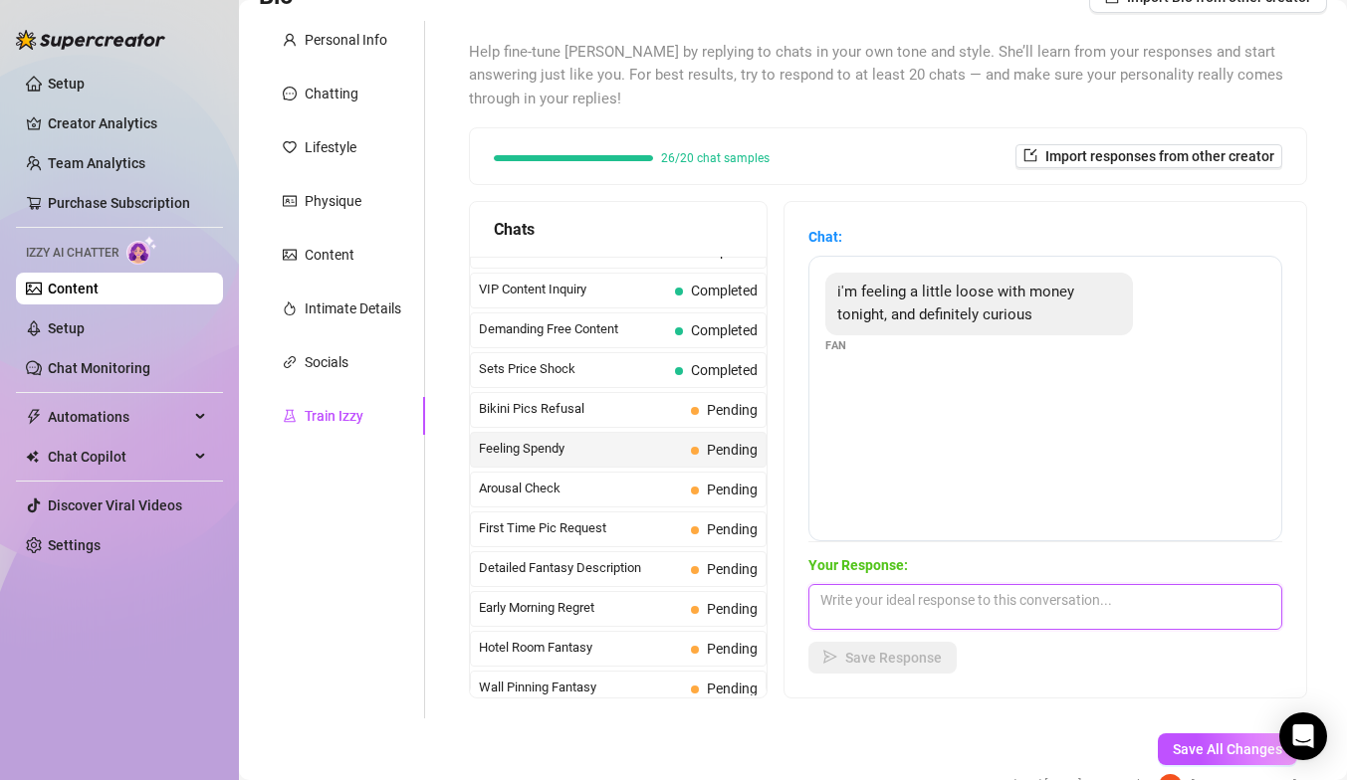
click at [930, 621] on textarea at bounding box center [1045, 607] width 474 height 46
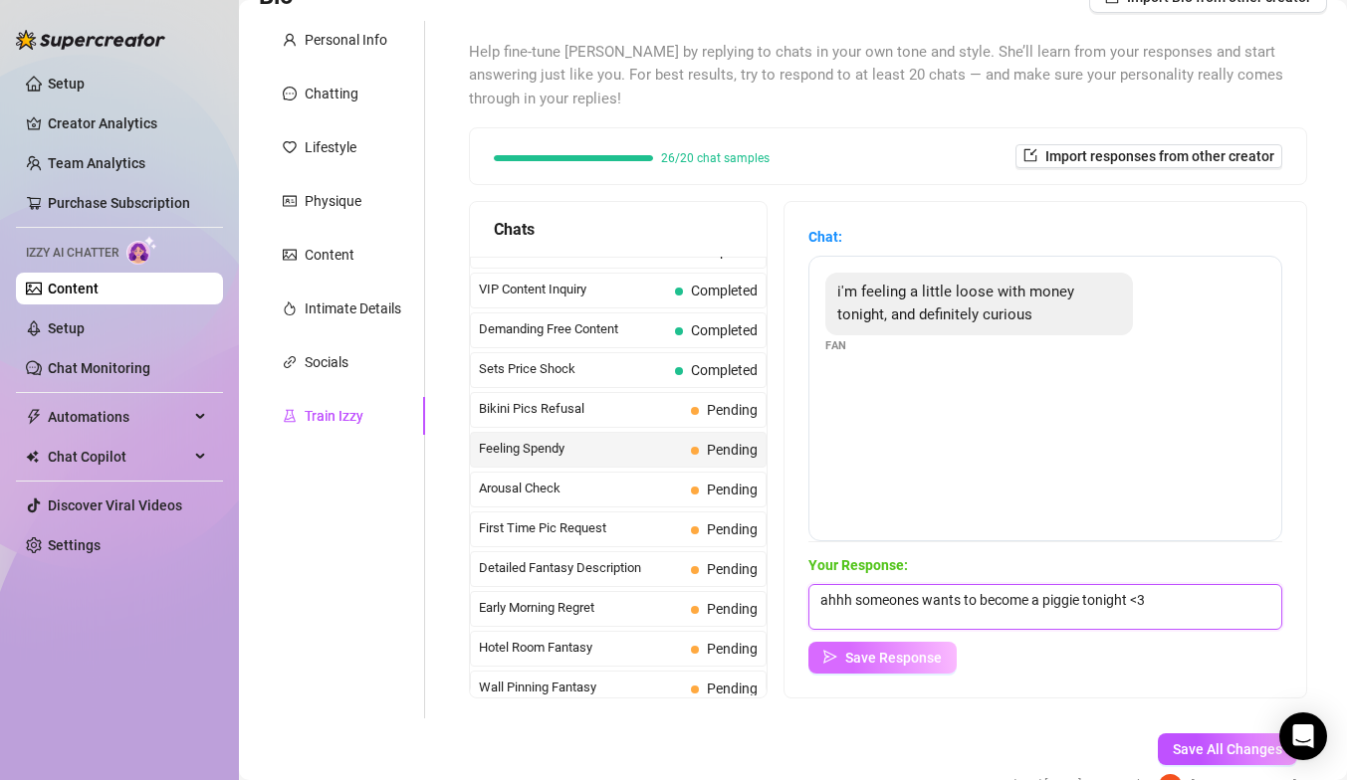
type textarea "ahhh someones wants to become a piggie tonight <3"
click at [880, 657] on span "Save Response" at bounding box center [893, 658] width 97 height 16
